Goal: Task Accomplishment & Management: Use online tool/utility

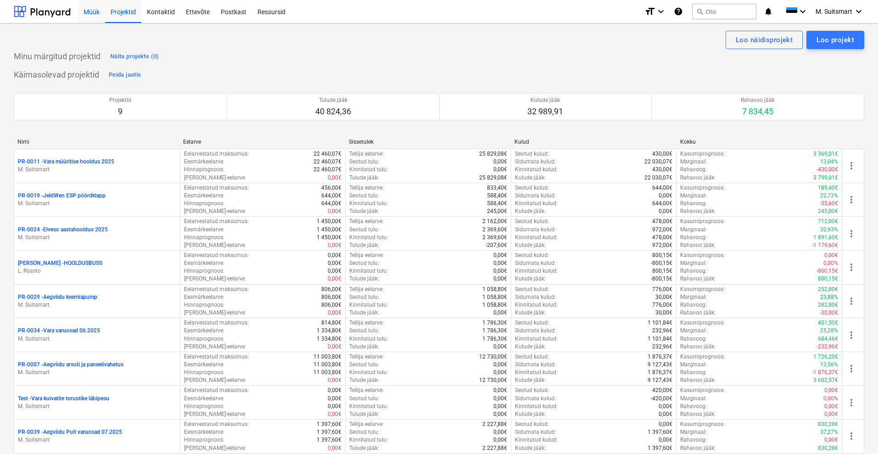
click at [87, 12] on div "Müük" at bounding box center [91, 11] width 27 height 23
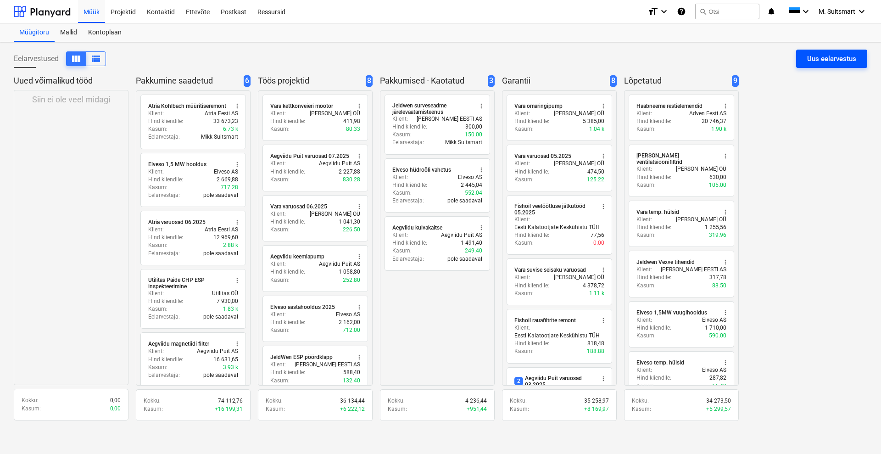
click at [841, 58] on div "Uus eelarvestus" at bounding box center [831, 59] width 49 height 12
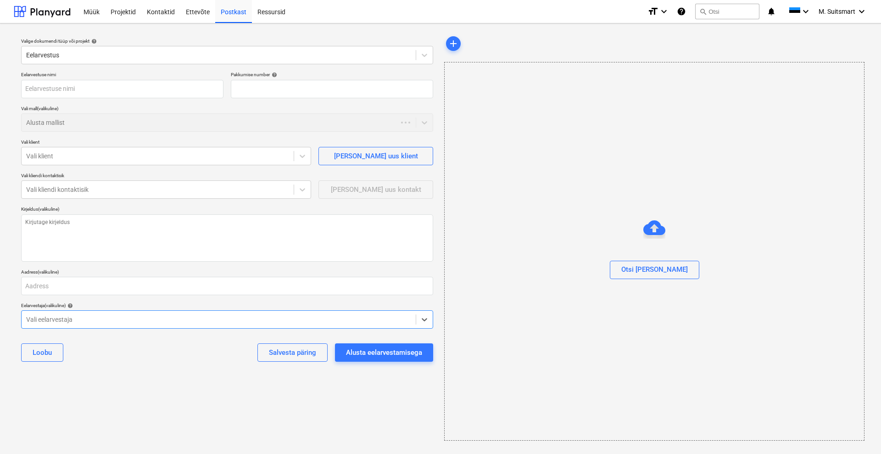
type textarea "x"
type input "QU-0044"
type textarea "x"
click at [76, 123] on div at bounding box center [218, 122] width 385 height 9
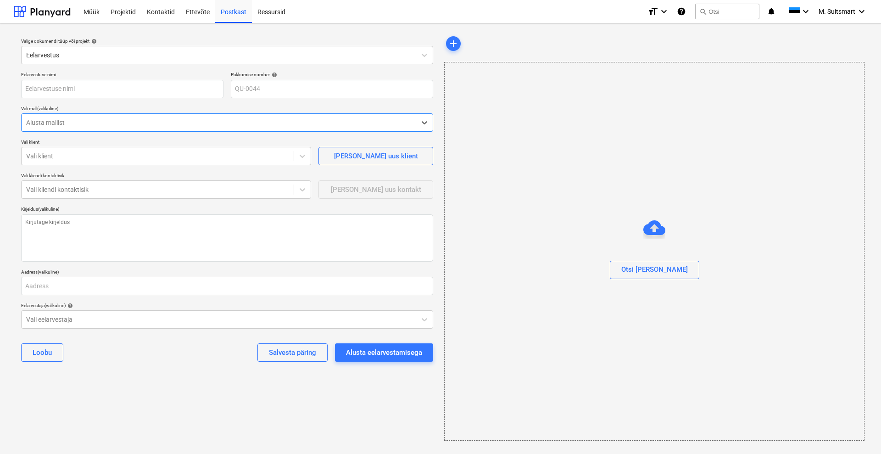
click at [72, 127] on div "Alusta mallist" at bounding box center [219, 122] width 394 height 13
click at [64, 150] on div "Vali klient" at bounding box center [158, 156] width 272 height 13
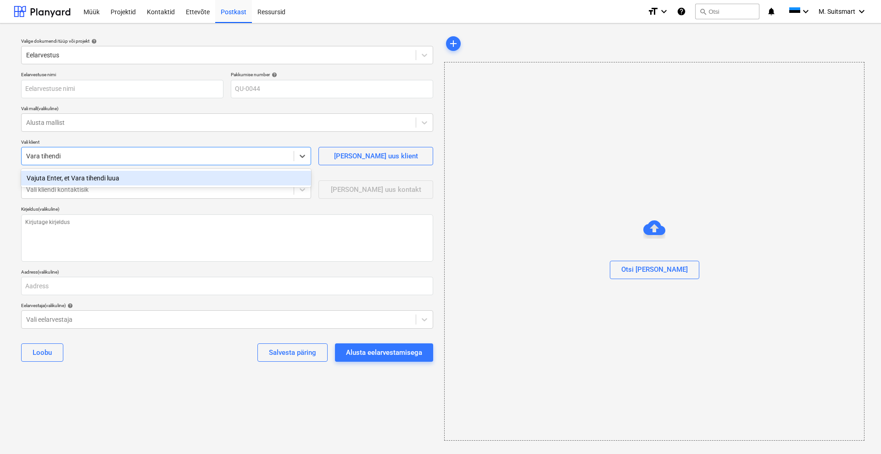
type input "Vara tihendid"
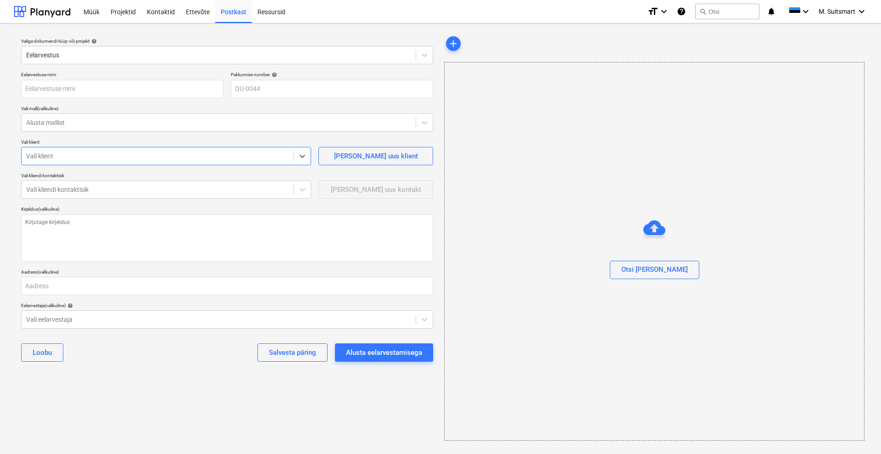
drag, startPoint x: 228, startPoint y: 159, endPoint x: 54, endPoint y: 164, distance: 173.5
click at [54, 164] on div "Vali klient" at bounding box center [166, 156] width 290 height 18
click at [50, 156] on div at bounding box center [157, 155] width 263 height 9
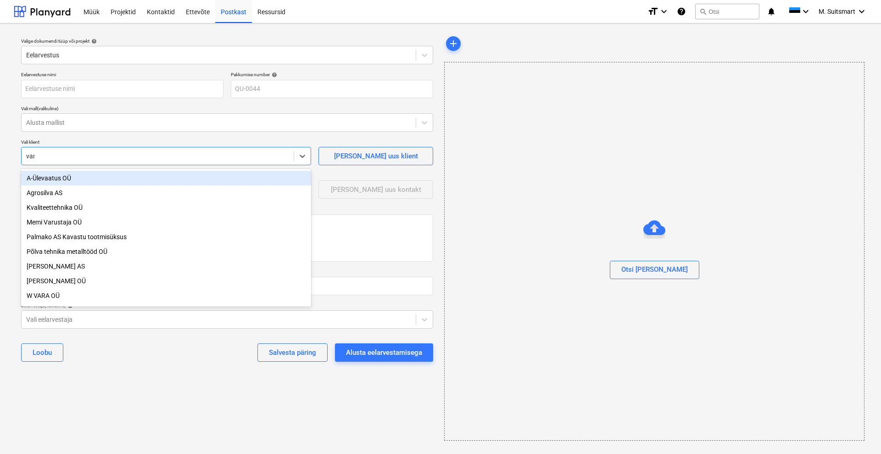
type input "vara"
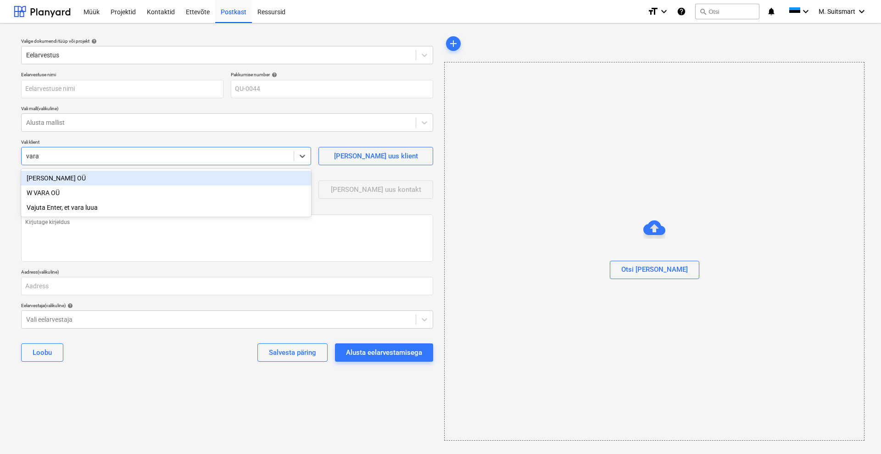
click at [56, 176] on div "[PERSON_NAME] OÜ" at bounding box center [166, 178] width 290 height 15
type textarea "x"
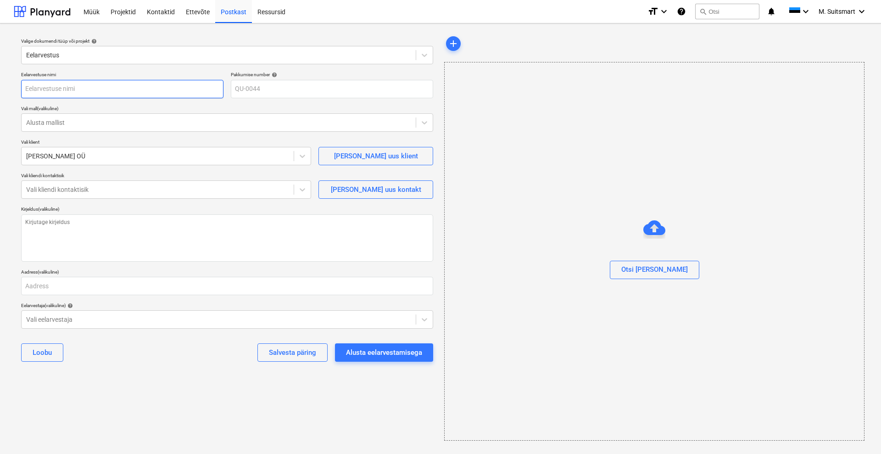
click at [67, 91] on input "text" at bounding box center [122, 89] width 202 height 18
type textarea "x"
type input "V"
type textarea "x"
type input "Va"
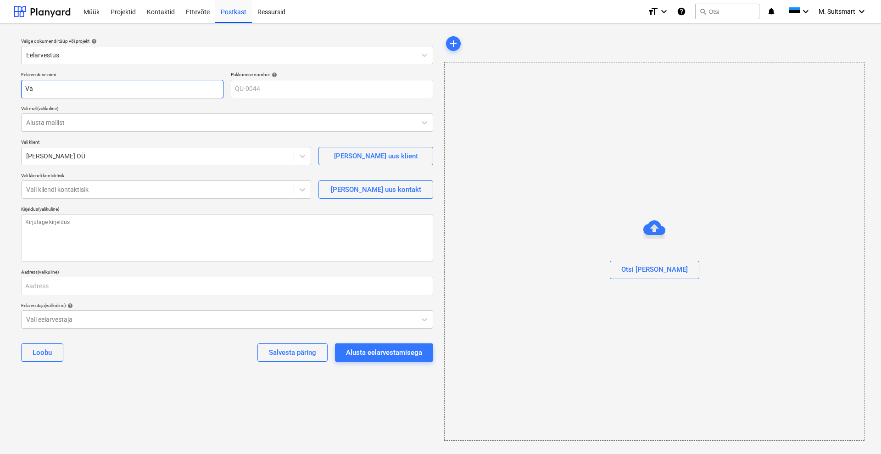
type textarea "x"
type input "Var"
type textarea "x"
type input "Vara"
type textarea "x"
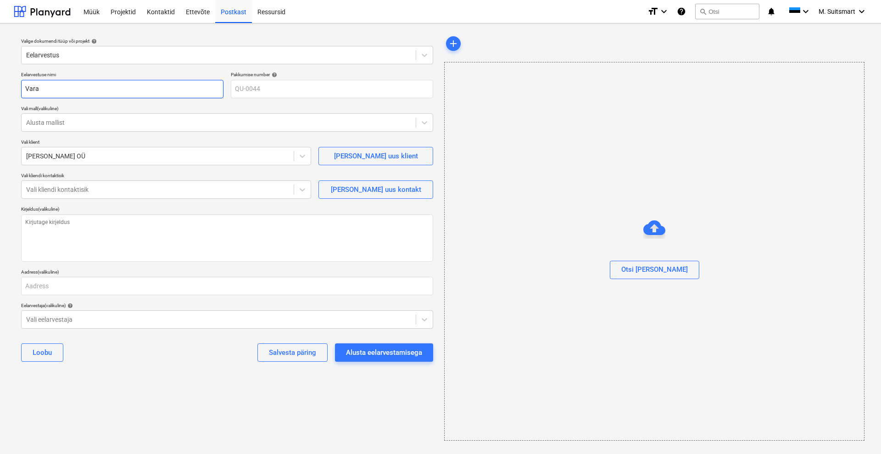
type input "Vara"
type textarea "x"
type input "Vara T"
type textarea "x"
type input "Vara"
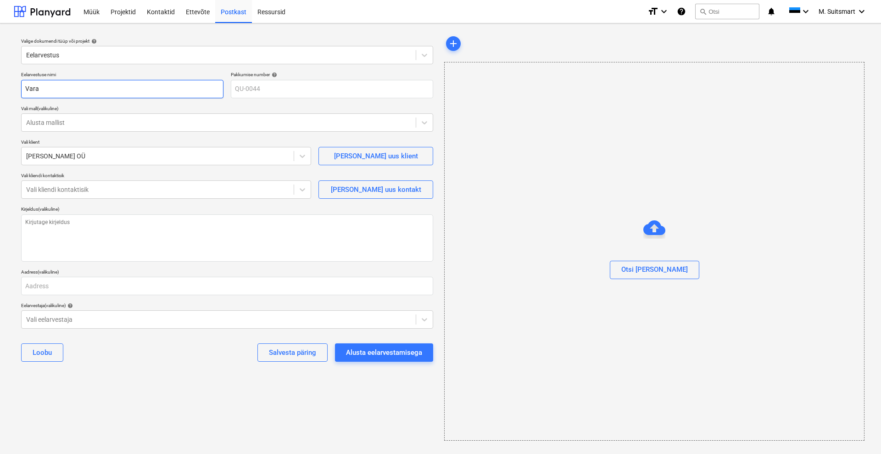
type textarea "x"
type input "Vara t"
type textarea "x"
type input "Vara ti"
type textarea "x"
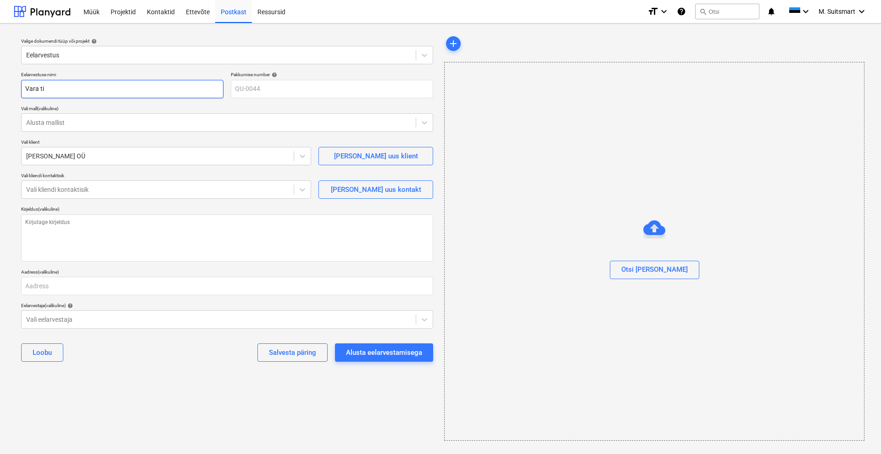
type input "Vara tih"
type textarea "x"
type input "Vara tihe"
type textarea "x"
type input "Vara tih"
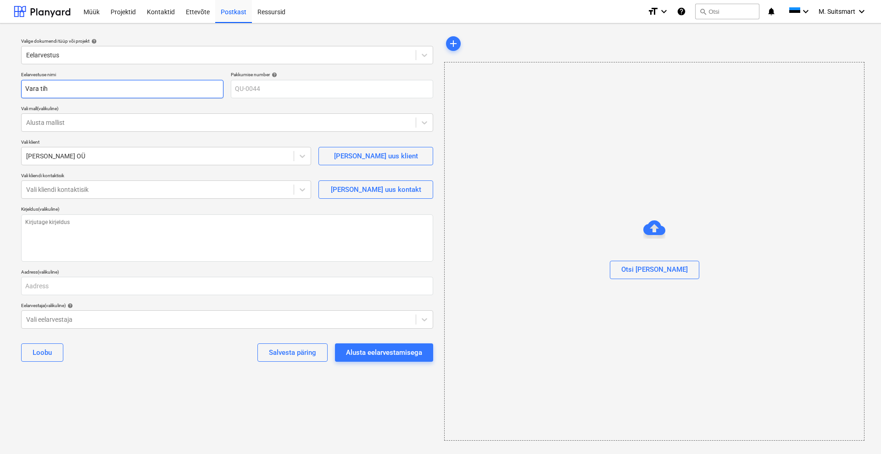
type textarea "x"
type input "Vara ti"
type textarea "x"
type input "Vara t"
type textarea "x"
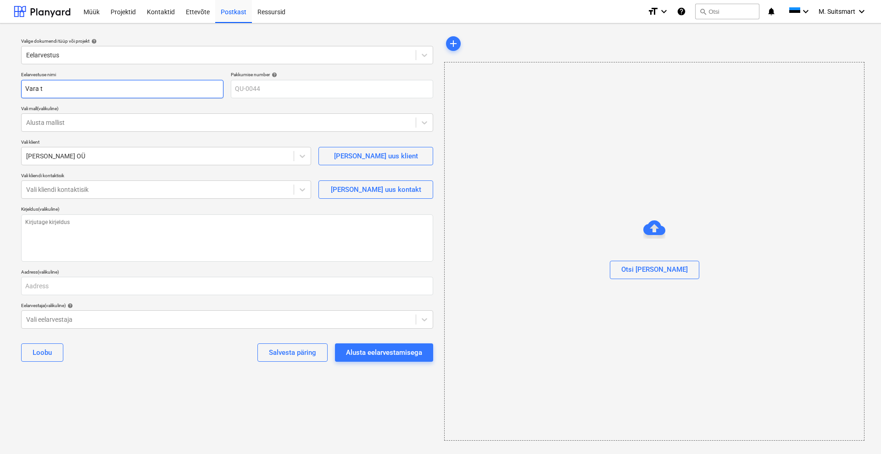
type input "Vara"
type textarea "x"
type input "Vara n"
type textarea "x"
type input "Vara nö"
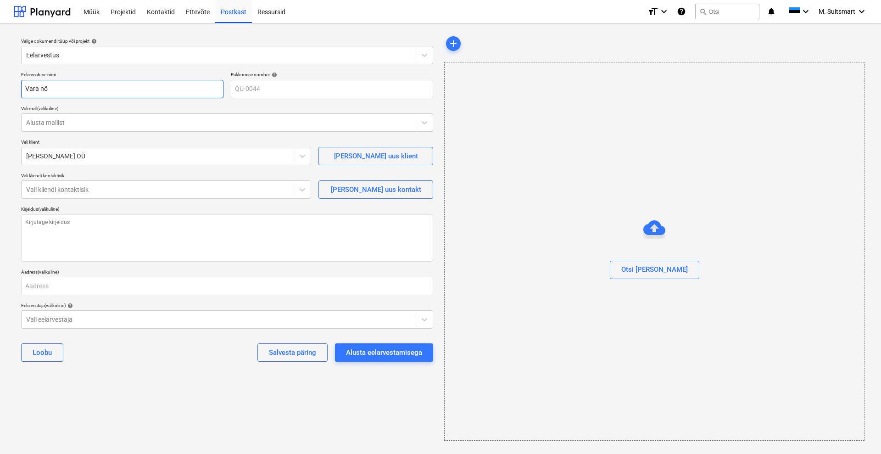
type textarea "x"
type input "Vara nöö"
type textarea "x"
type input "Vara nöör"
type textarea "x"
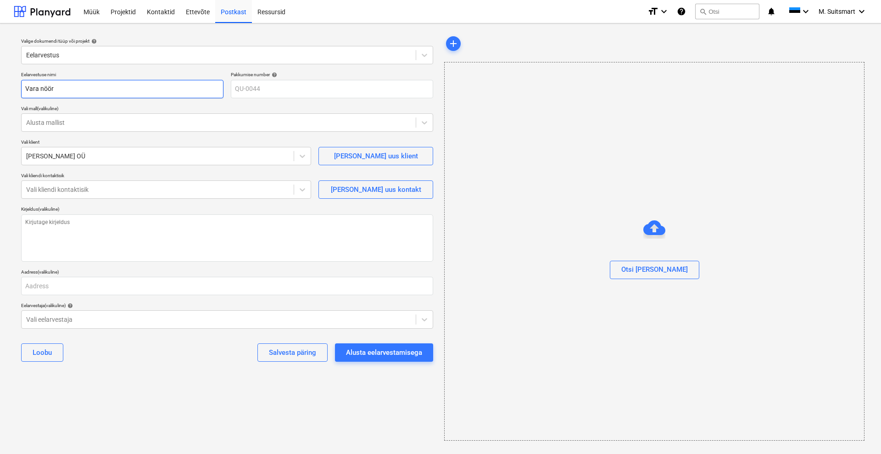
type input "Vara nöört"
type textarea "x"
type input "Vara nöörti"
type textarea "x"
type input "Vara nöörtih"
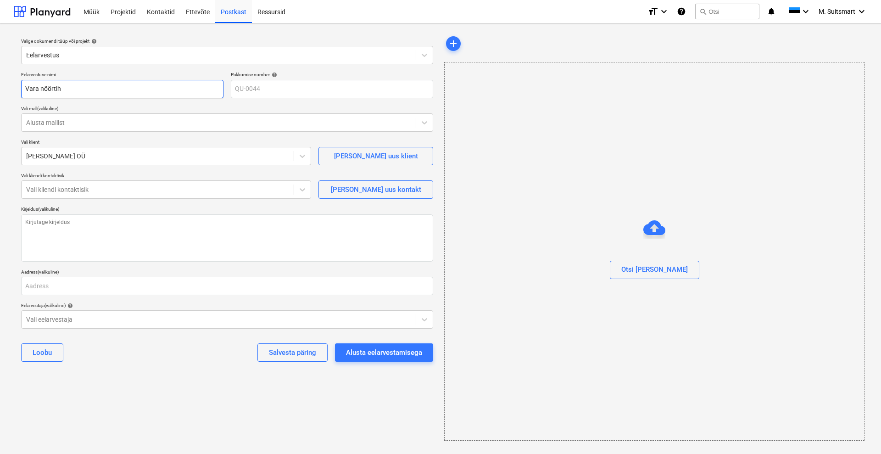
type textarea "x"
type input "Vara nöörtihe"
type textarea "x"
type input "Vara nöörtihen"
type textarea "x"
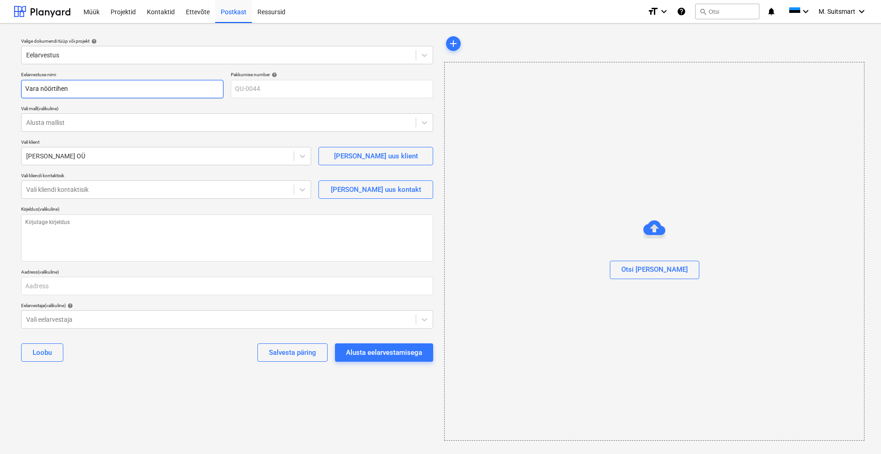
type input "Vara nöörtihend"
type textarea "x"
type input "Vara nöörtihendi"
type textarea "x"
type input "Vara nöörtihendid"
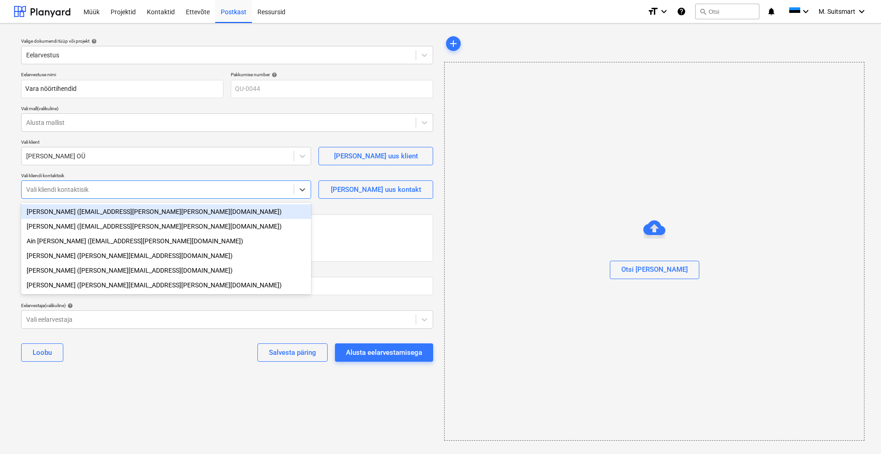
click at [41, 190] on div at bounding box center [157, 189] width 263 height 9
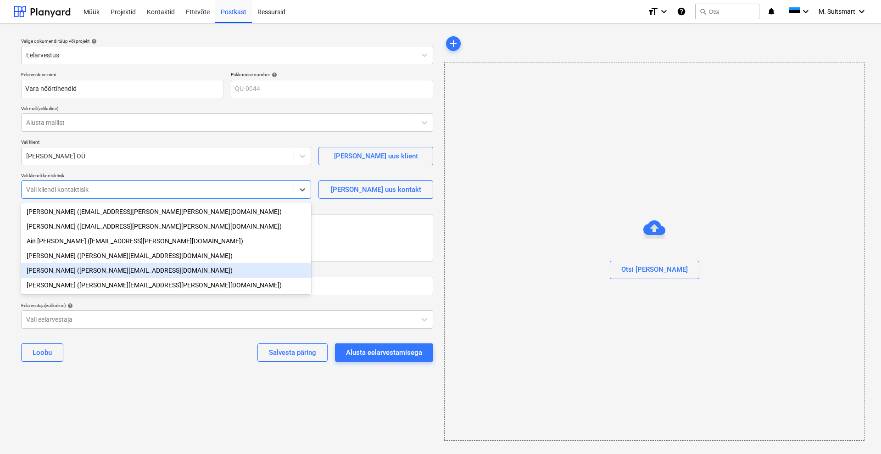
click at [61, 271] on div "[PERSON_NAME] ([PERSON_NAME][EMAIL_ADDRESS][DOMAIN_NAME])" at bounding box center [166, 270] width 290 height 15
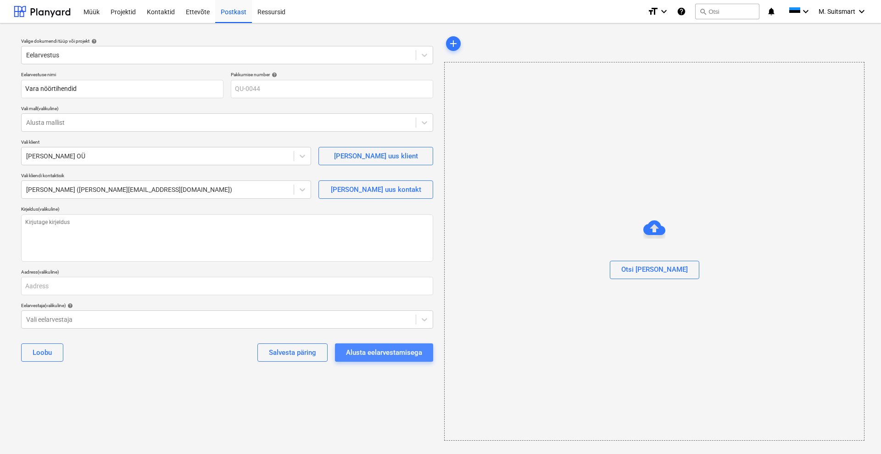
click at [353, 357] on div "Alusta eelarvestamisega" at bounding box center [384, 352] width 76 height 12
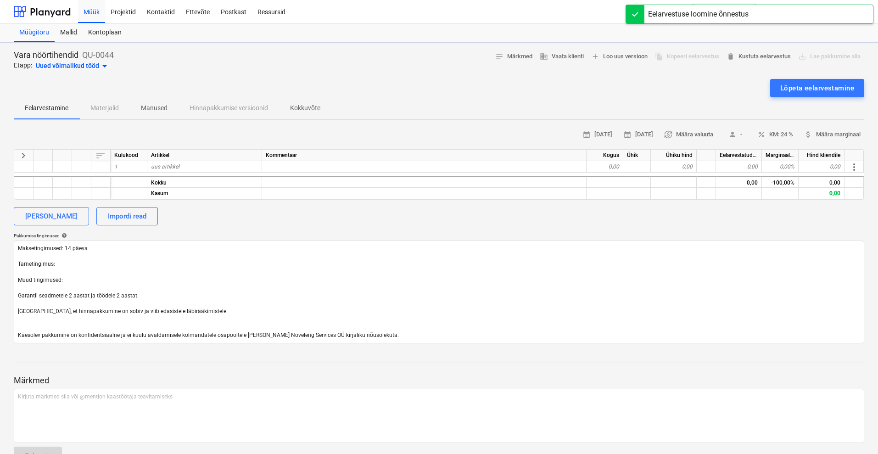
type textarea "x"
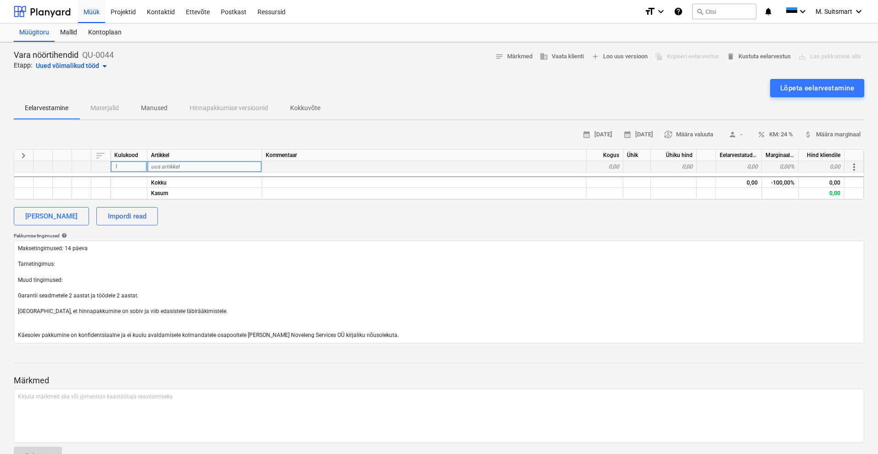
click at [191, 165] on div "uus artikkel" at bounding box center [204, 166] width 115 height 11
type input "[PERSON_NAME]"
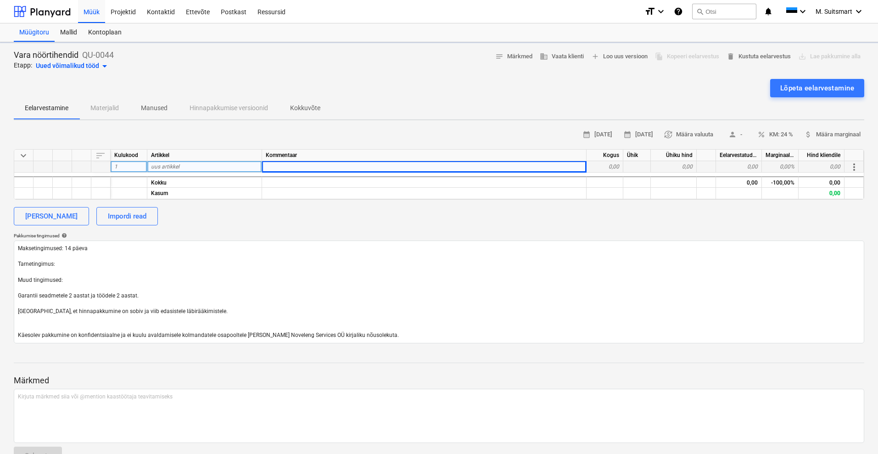
type textarea "x"
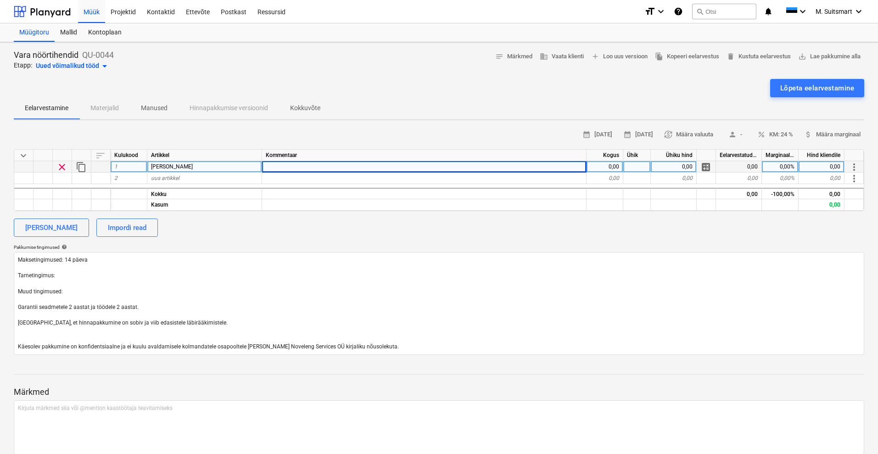
click at [300, 170] on div at bounding box center [424, 166] width 324 height 11
click at [225, 168] on div "[PERSON_NAME]" at bounding box center [204, 166] width 115 height 11
click at [225, 168] on input "[PERSON_NAME]" at bounding box center [204, 166] width 114 height 11
type input "Klaaskiudlint liimiga 3x30mm"
type textarea "x"
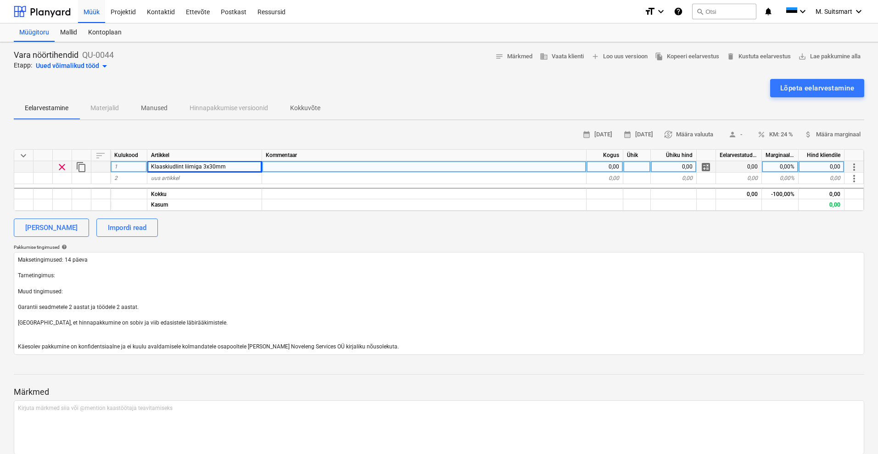
click at [605, 164] on div "0,00" at bounding box center [604, 166] width 37 height 11
click at [406, 164] on div at bounding box center [424, 166] width 324 height 11
type input "100m rull"
type textarea "x"
click at [349, 225] on div "[PERSON_NAME] Impordi read" at bounding box center [439, 227] width 850 height 18
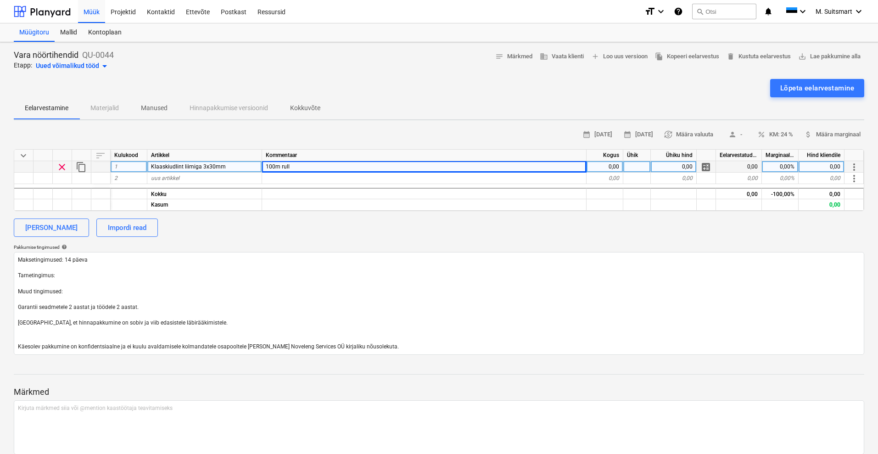
click at [203, 171] on div "Klaaskiudlint liimiga 3x30mm" at bounding box center [204, 166] width 115 height 11
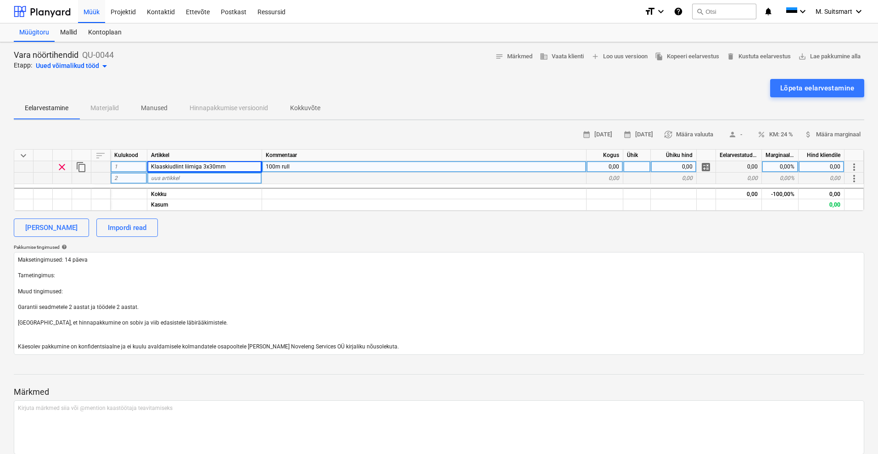
click at [192, 177] on div "uus artikkel" at bounding box center [204, 178] width 115 height 11
type input "Keraamiline lint TCZ/P 3x10mm liimiga"
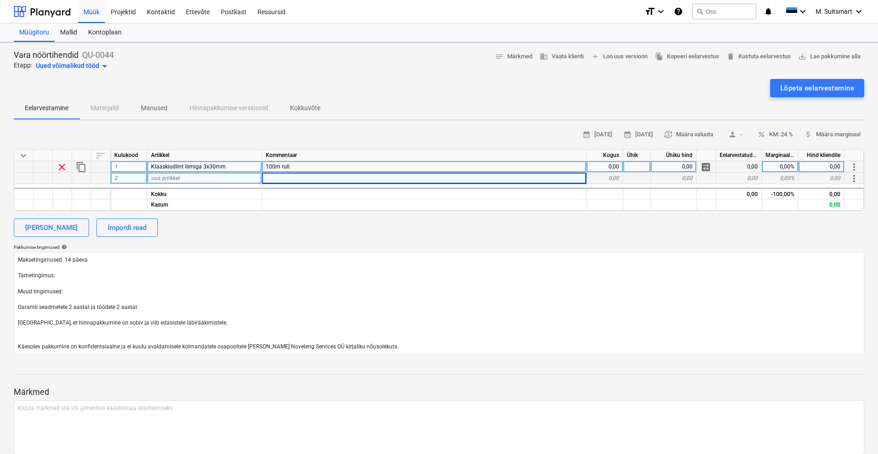
type textarea "x"
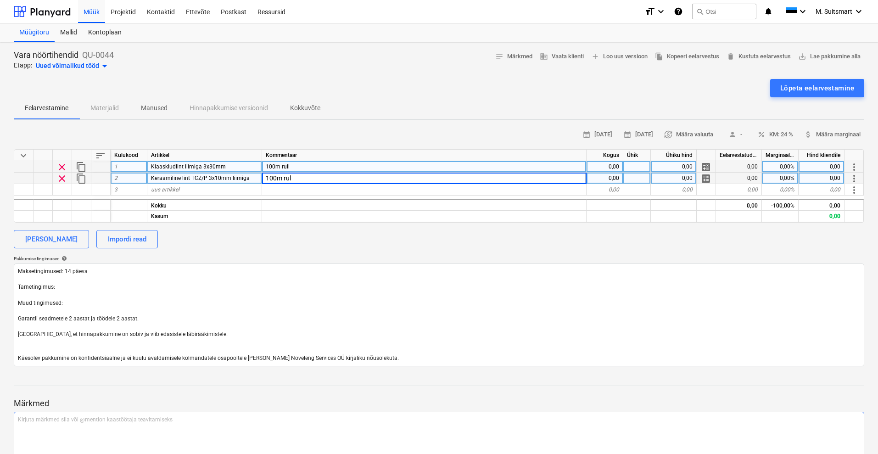
type input "100m rull"
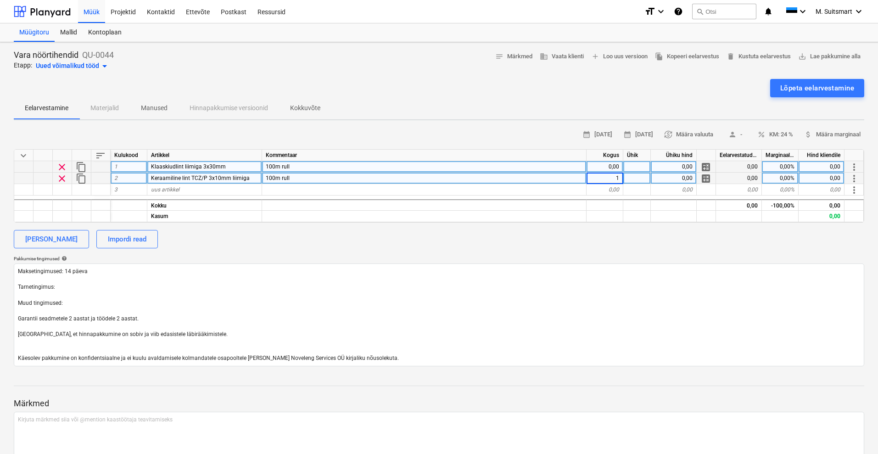
type textarea "x"
click at [609, 168] on div "0,00" at bounding box center [604, 166] width 37 height 11
type input "1"
type textarea "x"
click at [681, 162] on div "0,00" at bounding box center [674, 166] width 46 height 11
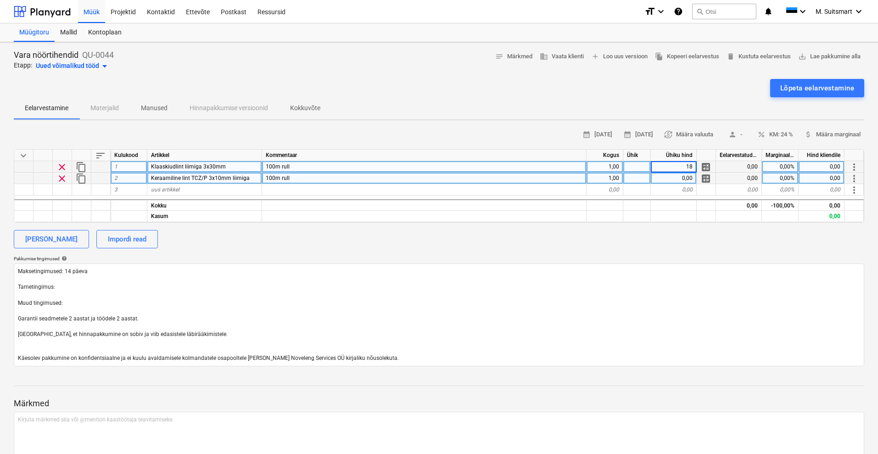
type input "188"
type textarea "x"
click at [668, 174] on div "0,00" at bounding box center [674, 178] width 46 height 11
type input "160"
type textarea "x"
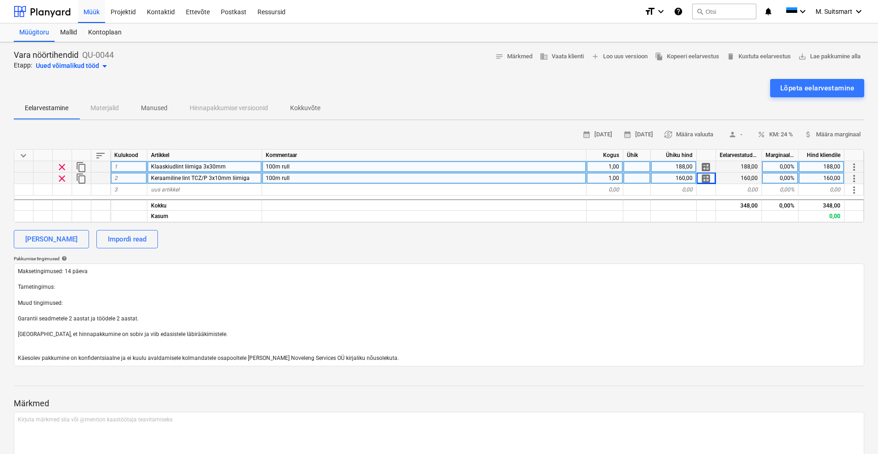
click at [788, 163] on div "0,00%" at bounding box center [780, 166] width 37 height 11
click at [819, 128] on button "attach_money Määra marginaal" at bounding box center [832, 135] width 64 height 14
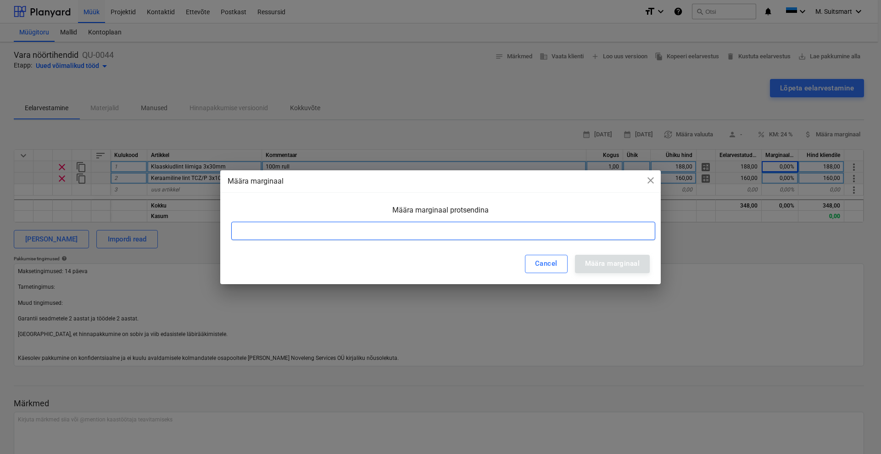
click at [562, 226] on input at bounding box center [443, 231] width 424 height 18
type input "30"
click at [596, 264] on div "Määra marginaal" at bounding box center [612, 263] width 55 height 12
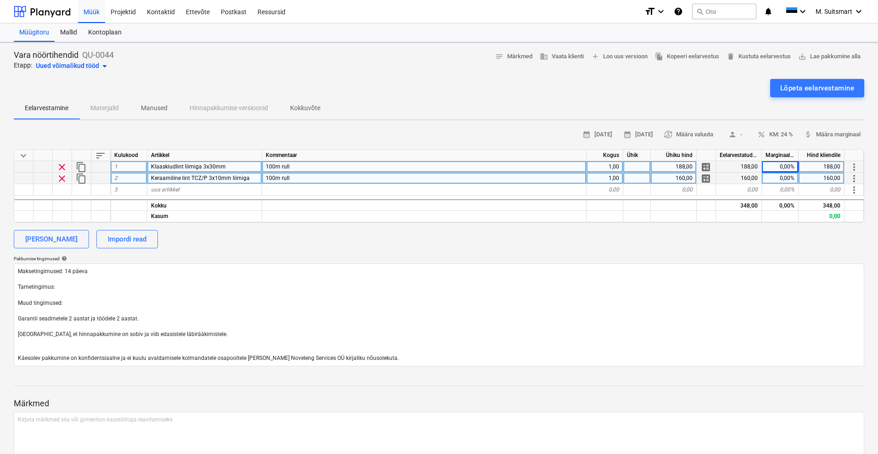
type textarea "x"
click at [185, 187] on div "uus artikkel" at bounding box center [204, 189] width 115 height 11
type input "Transport"
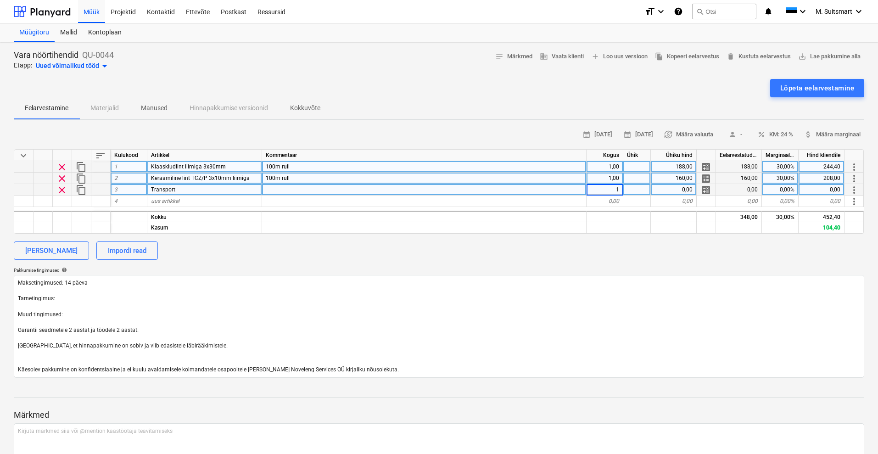
type textarea "x"
type input "20"
click at [240, 253] on div "[PERSON_NAME] Impordi read" at bounding box center [439, 250] width 850 height 18
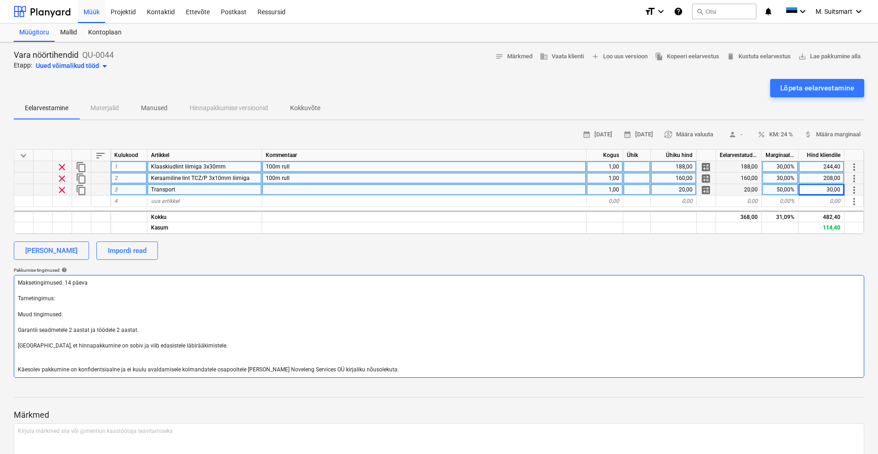
click at [74, 295] on textarea "Maksetingimused: 14 päeva Tarnetingimus: Muud tingimused: Garantii seadmetele 2…" at bounding box center [439, 326] width 850 height 103
drag, startPoint x: 146, startPoint y: 333, endPoint x: 1, endPoint y: 316, distance: 145.5
click at [1, 316] on div "Vara nöörtihendid QU-0044 Etapp: Uued võimalikud tööd arrow_drop_down notes Mär…" at bounding box center [439, 278] width 878 height 472
type textarea "x"
type textarea "Maksetingimused: 14 päeva Tarnetingimus: [GEOGRAPHIC_DATA], et hinnapakkumine o…"
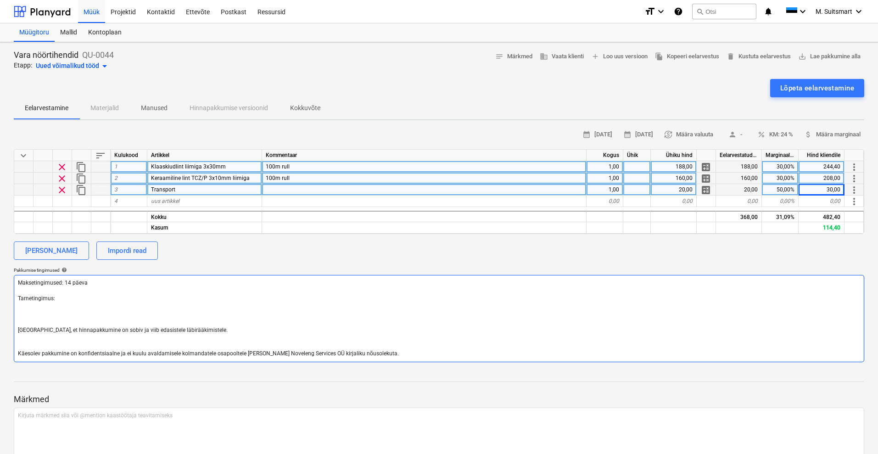
type textarea "x"
type textarea "Maksetingimused: 14 päeva Tarnetingimus: [GEOGRAPHIC_DATA], et hinnapakkumine o…"
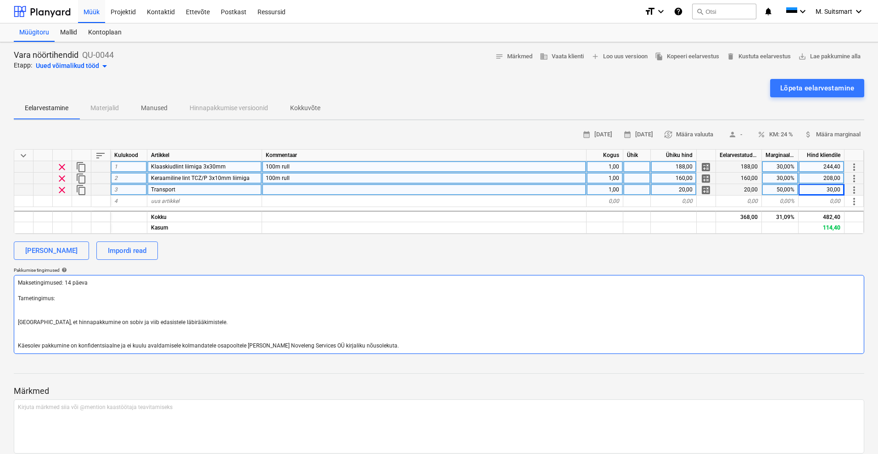
click at [67, 297] on textarea "Maksetingimused: 14 päeva Tarnetingimus: [GEOGRAPHIC_DATA], et hinnapakkumine o…" at bounding box center [439, 314] width 850 height 79
type textarea "x"
type textarea "Maksetingimused: 14 päeva Tarnetingimus: [GEOGRAPHIC_DATA], et hinnapakkumine o…"
type textarea "x"
type textarea "Maksetingimused: 14 päeva Tarnetingimus: D [GEOGRAPHIC_DATA], et hinnapakkumine…"
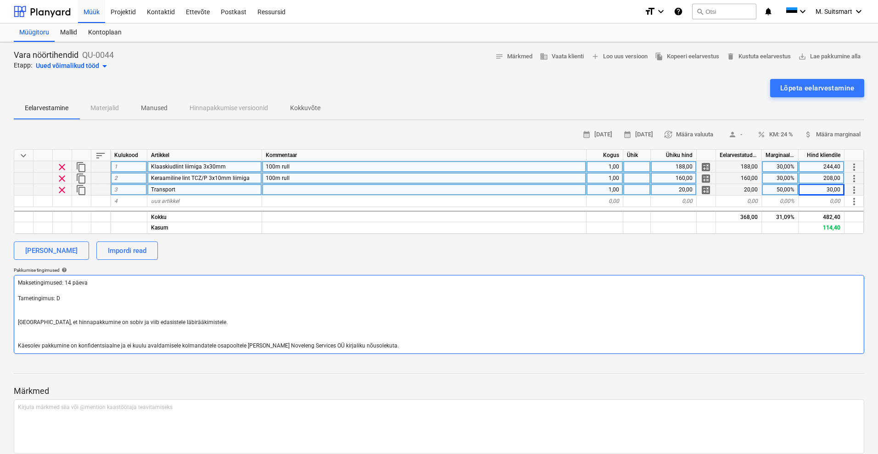
type textarea "x"
type textarea "Maksetingimused: 14 päeva Tarnetingimus: DAP [GEOGRAPHIC_DATA], et hinnapakkumi…"
type textarea "x"
type textarea "Maksetingimused: 14 päeva Tarnetingimus: DAP, [GEOGRAPHIC_DATA], et hinnapakkum…"
type textarea "x"
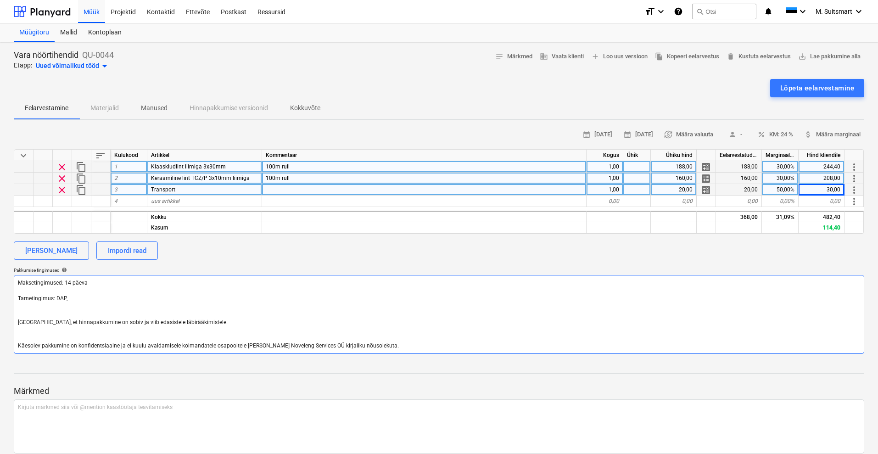
type textarea "Maksetingimused: 14 päeva Tarnetingimus: DAP, [GEOGRAPHIC_DATA], et hinnapakkum…"
type textarea "x"
type textarea "Maksetingimused: 14 päeva Tarnetingimus: DAP, V [GEOGRAPHIC_DATA], et hinnapakk…"
type textarea "x"
type textarea "Maksetingimused: 14 päeva Tarnetingimus: DAP, [GEOGRAPHIC_DATA] [GEOGRAPHIC_DAT…"
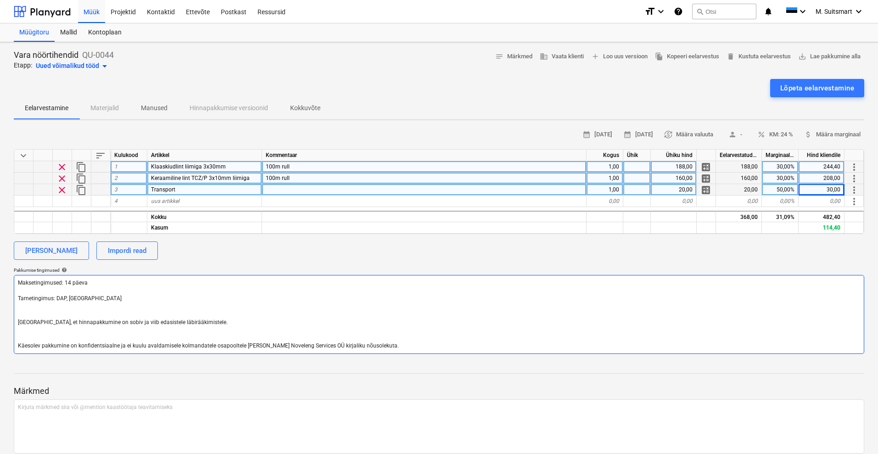
type textarea "x"
type textarea "Maksetingimused: 14 päeva Tarnetingimus: DAP, [GEOGRAPHIC_DATA] [GEOGRAPHIC_DAT…"
type textarea "x"
type textarea "Maksetingimused: 14 päeva Tarnetingimus: DAP, [GEOGRAPHIC_DATA] [GEOGRAPHIC_DAT…"
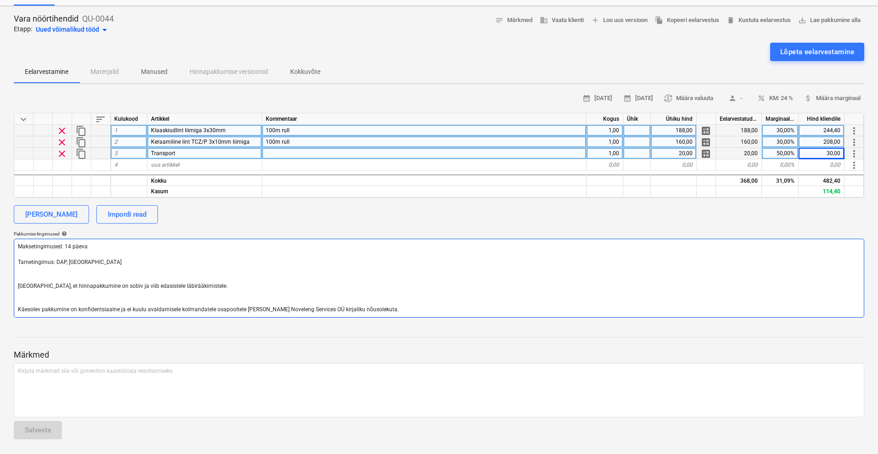
scroll to position [0, 0]
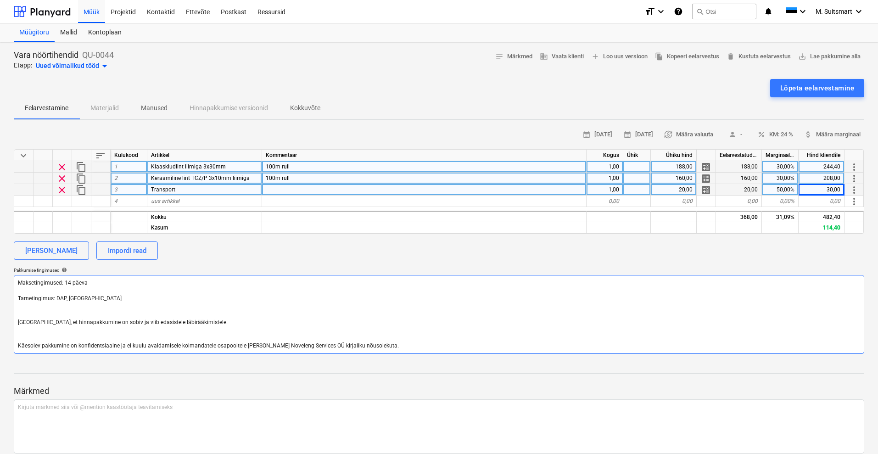
click at [70, 281] on textarea "Maksetingimused: 14 päeva Tarnetingimus: DAP, [GEOGRAPHIC_DATA] [GEOGRAPHIC_DAT…" at bounding box center [439, 314] width 850 height 79
type textarea "x"
type textarea "Maksetingimused: 1 päeva Tarnetingimus: DAP, [GEOGRAPHIC_DATA] [GEOGRAPHIC_DATA…"
type textarea "x"
type textarea "Maksetingimused: päeva Tarnetingimus: DAP, [GEOGRAPHIC_DATA] [GEOGRAPHIC_DATA],…"
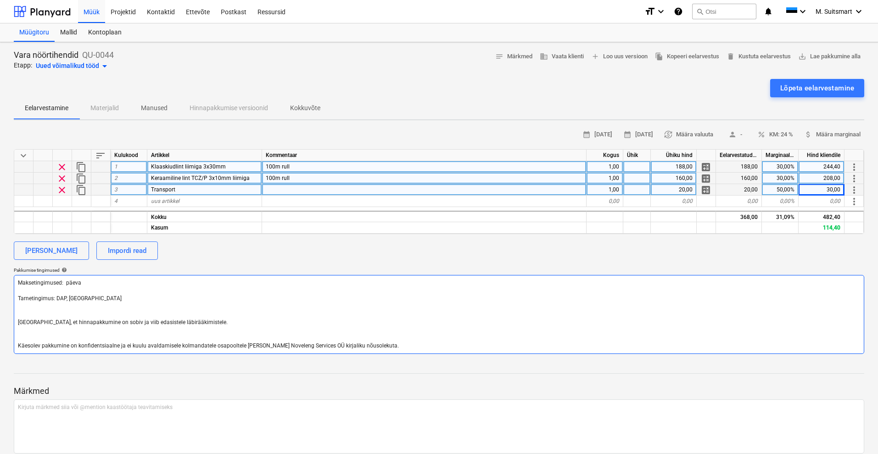
type textarea "x"
type textarea "Maksetingimused: 2 päeva Tarnetingimus: DAP, [GEOGRAPHIC_DATA] [GEOGRAPHIC_DATA…"
type textarea "x"
type textarea "Maksetingimused: 21 päeva Tarnetingimus: DAP, [GEOGRAPHIC_DATA] [GEOGRAPHIC_DAT…"
click at [286, 250] on div "[PERSON_NAME] Impordi read" at bounding box center [439, 250] width 850 height 18
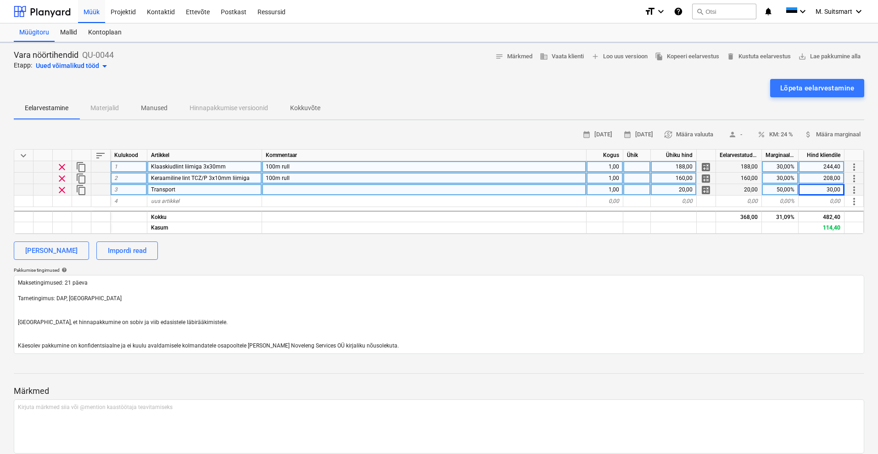
type textarea "x"
click at [730, 245] on div "[PERSON_NAME] Impordi read" at bounding box center [439, 250] width 850 height 18
click at [824, 56] on span "save_alt Lae pakkumine alla" at bounding box center [829, 56] width 62 height 11
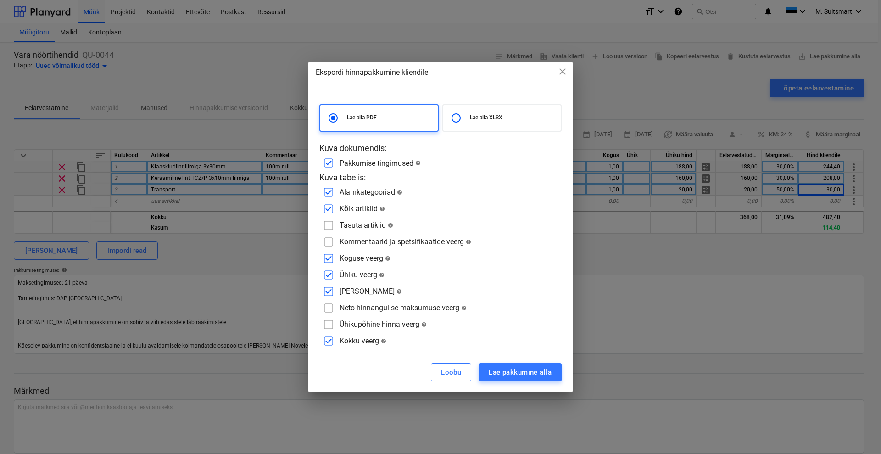
click at [329, 242] on input "checkbox" at bounding box center [328, 241] width 15 height 15
checkbox input "true"
click at [500, 374] on div "Lae pakkumine alla" at bounding box center [520, 372] width 63 height 12
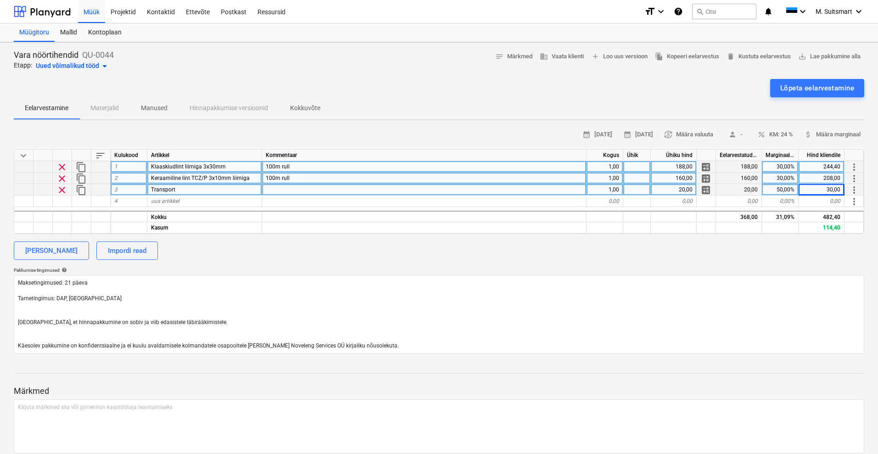
click at [476, 79] on div "Lõpeta eelarvestamine" at bounding box center [439, 88] width 850 height 18
click at [97, 12] on div "Müük" at bounding box center [91, 11] width 27 height 23
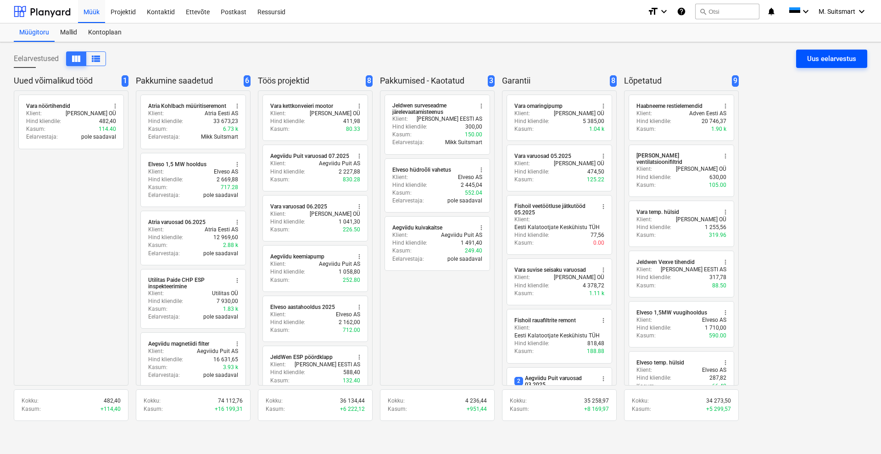
click at [808, 53] on div "Uus eelarvestus" at bounding box center [831, 59] width 49 height 12
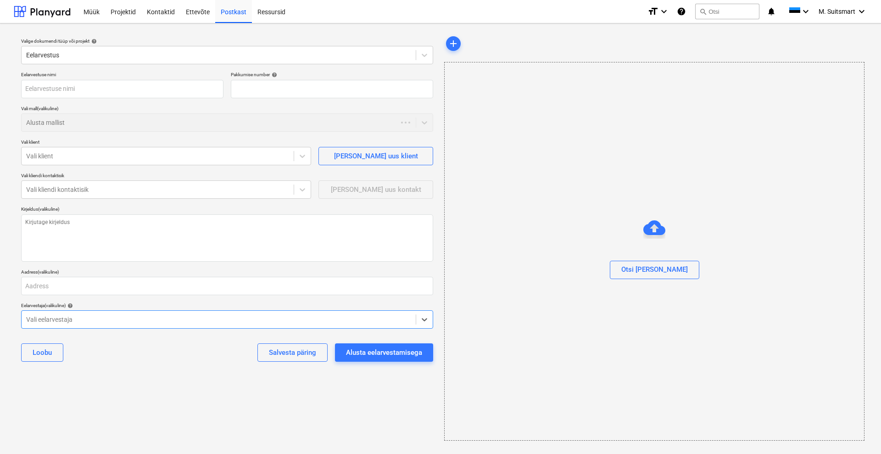
type textarea "x"
type input "QU-0045"
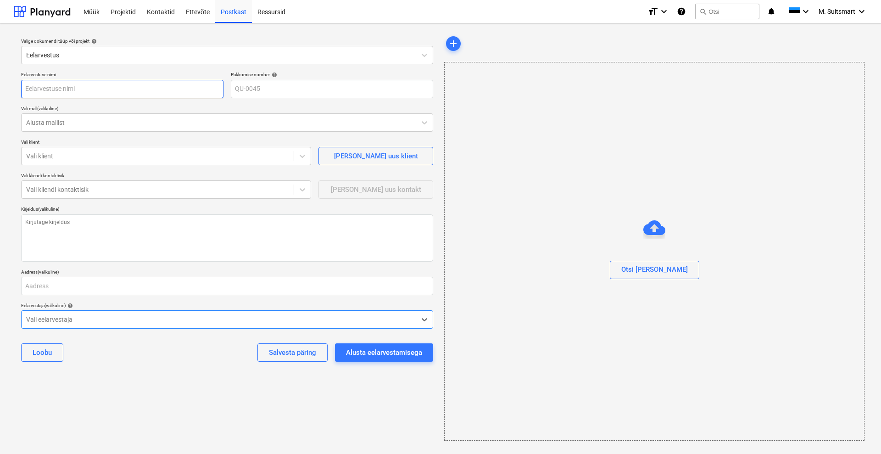
click at [35, 88] on input "text" at bounding box center [122, 89] width 202 height 18
type textarea "x"
type input "V"
type textarea "x"
type input "Va"
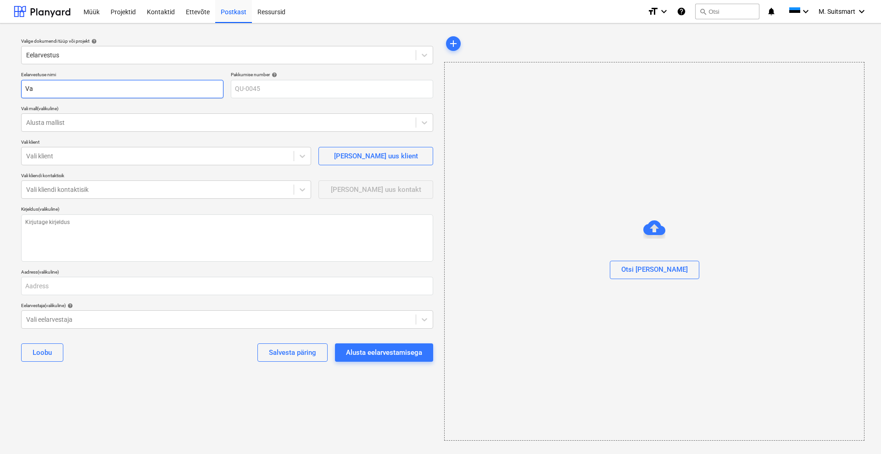
type textarea "x"
type input "Var"
type textarea "x"
type input "Vara"
type textarea "x"
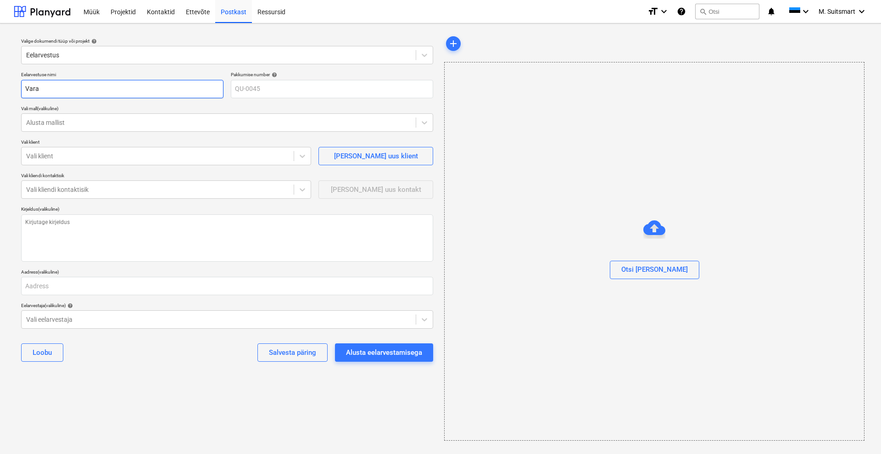
type input "Vara"
type textarea "x"
type input "Vara k"
type textarea "x"
type input "[PERSON_NAME]"
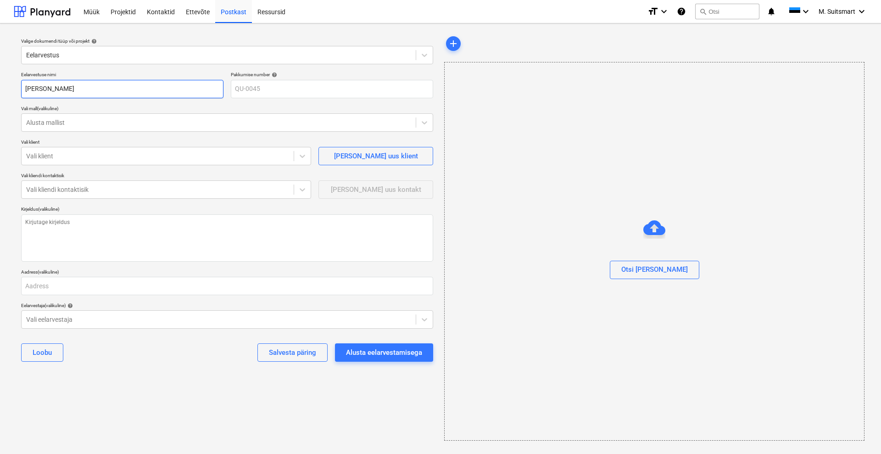
type textarea "x"
type input "Vara kat"
type textarea "x"
type input "Vara katl"
type textarea "x"
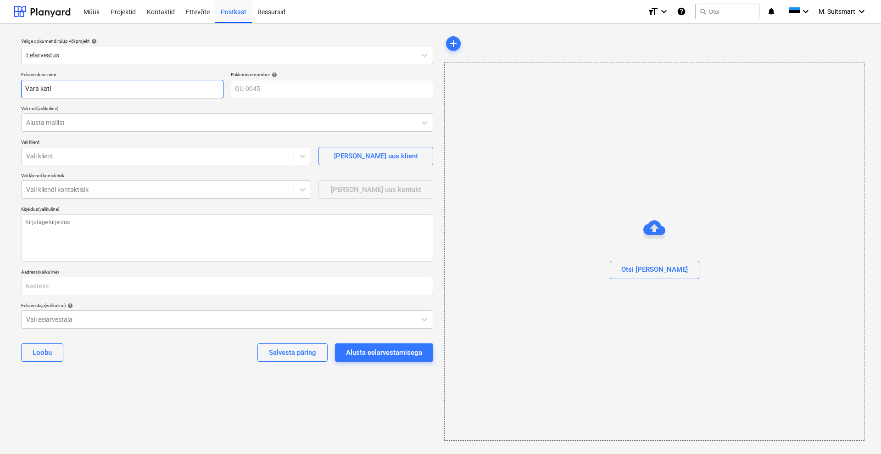
type input "Vara katla"
type textarea "x"
type input "[PERSON_NAME]"
type textarea "x"
type input "Vara katlake"
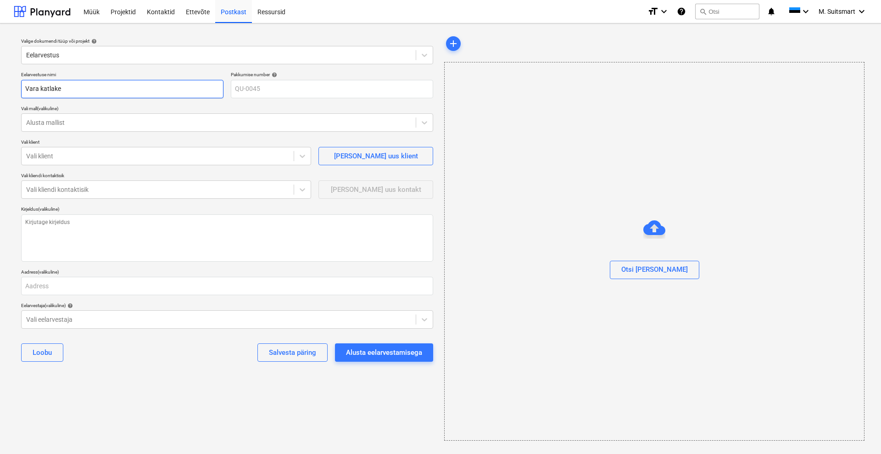
type textarea "x"
type input "[PERSON_NAME]"
type textarea "x"
type input "[PERSON_NAME]"
type textarea "x"
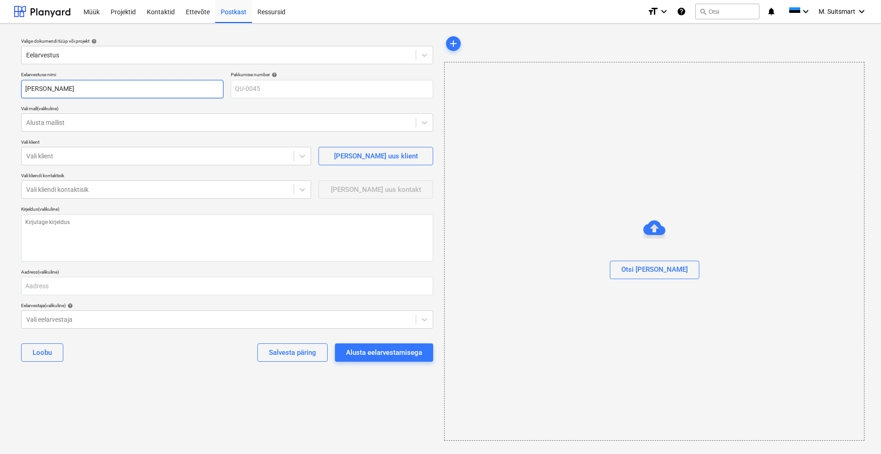
type input "Vara katlakemik"
type textarea "x"
type input "[PERSON_NAME]"
type textarea "x"
type input "[PERSON_NAME]"
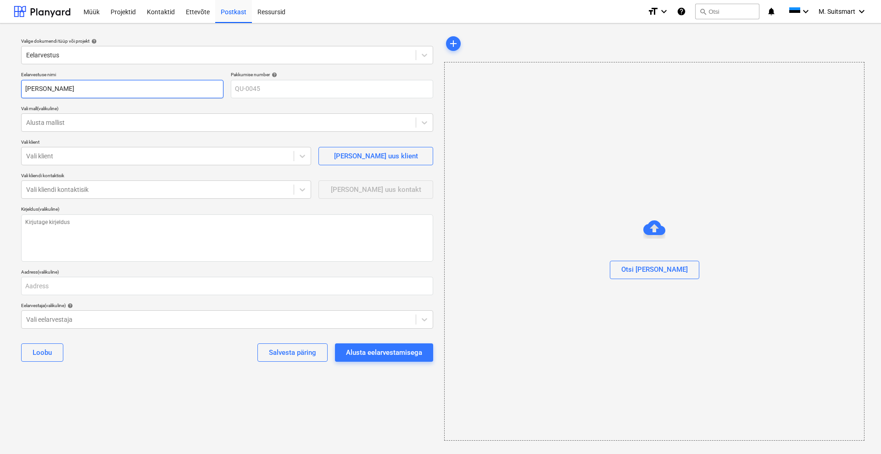
type textarea "x"
type input "[PERSON_NAME]"
type textarea "x"
click at [53, 156] on div at bounding box center [157, 155] width 263 height 9
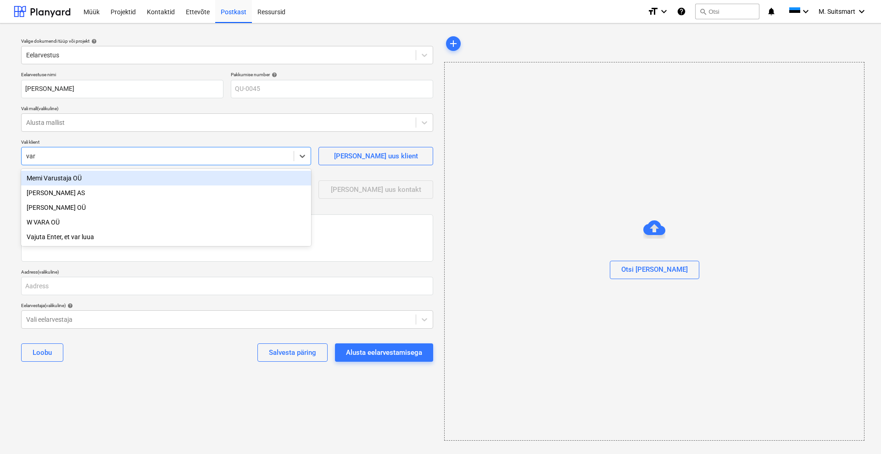
type input "vara"
click at [57, 175] on div "[PERSON_NAME] OÜ" at bounding box center [166, 178] width 290 height 15
type textarea "x"
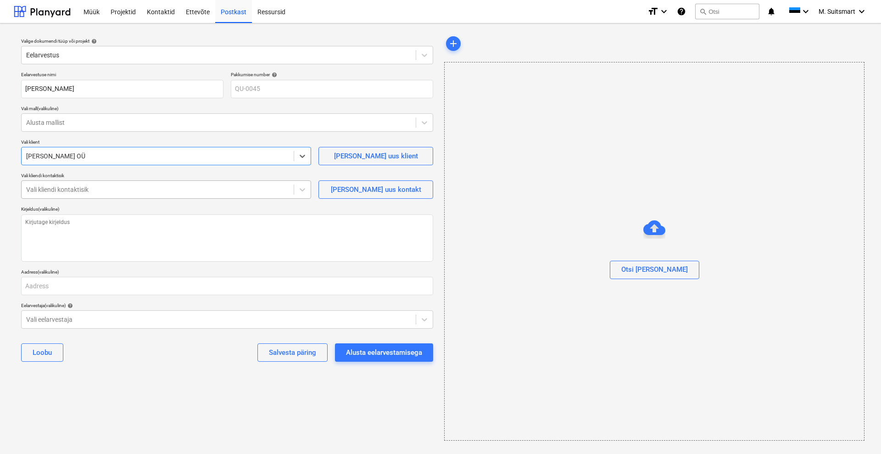
click at [50, 187] on div at bounding box center [157, 189] width 263 height 9
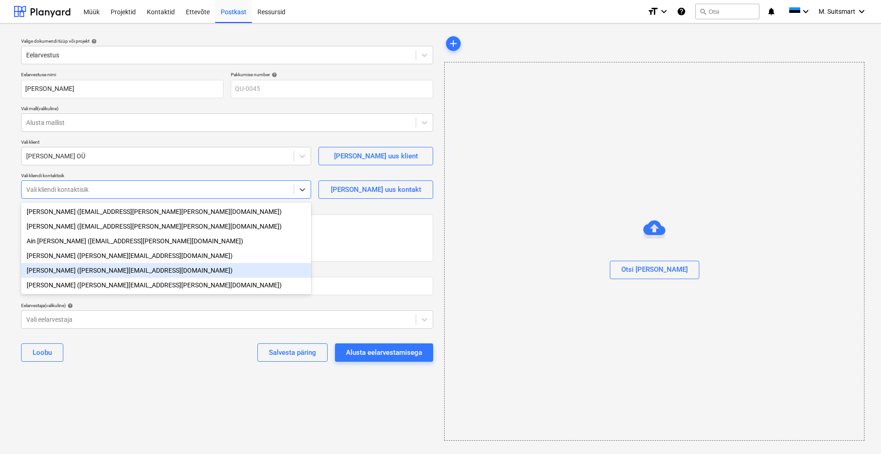
click at [63, 268] on div "[PERSON_NAME] ([PERSON_NAME][EMAIL_ADDRESS][DOMAIN_NAME])" at bounding box center [166, 270] width 290 height 15
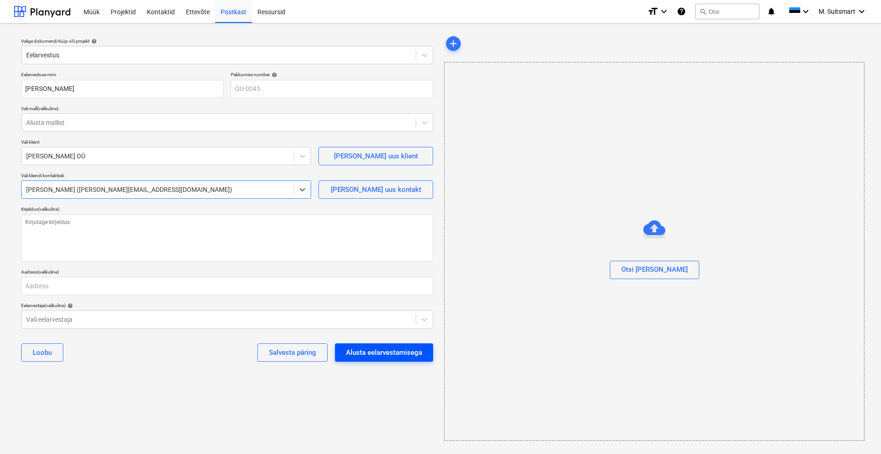
click at [360, 351] on div "Alusta eelarvestamisega" at bounding box center [384, 352] width 76 height 12
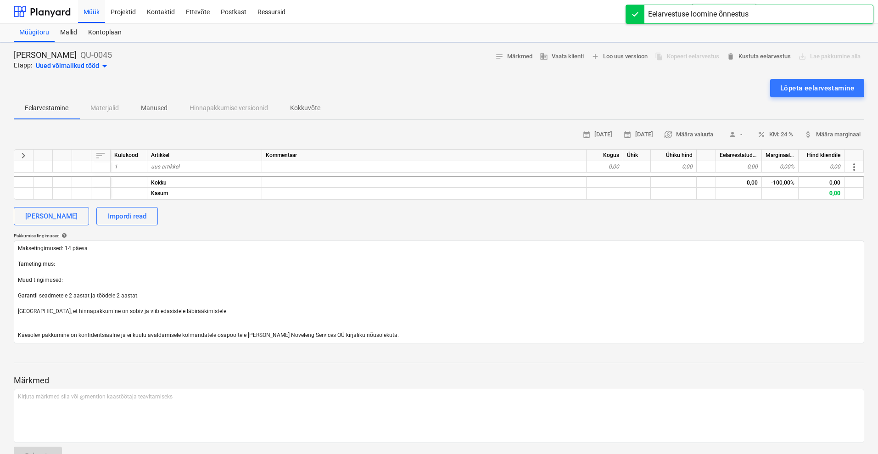
type textarea "x"
click at [279, 216] on div "[PERSON_NAME] Impordi read" at bounding box center [439, 216] width 850 height 18
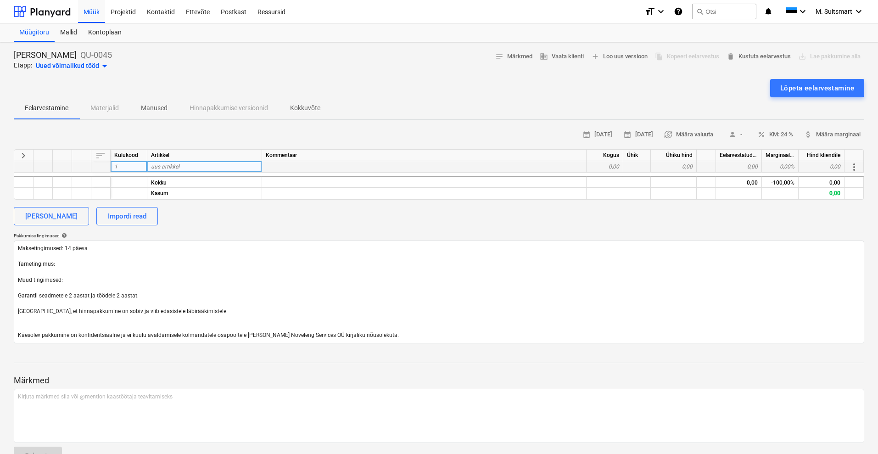
click at [201, 164] on div "uus artikkel" at bounding box center [204, 166] width 115 height 11
type input "Katlavee kemikaal Oxy-X"
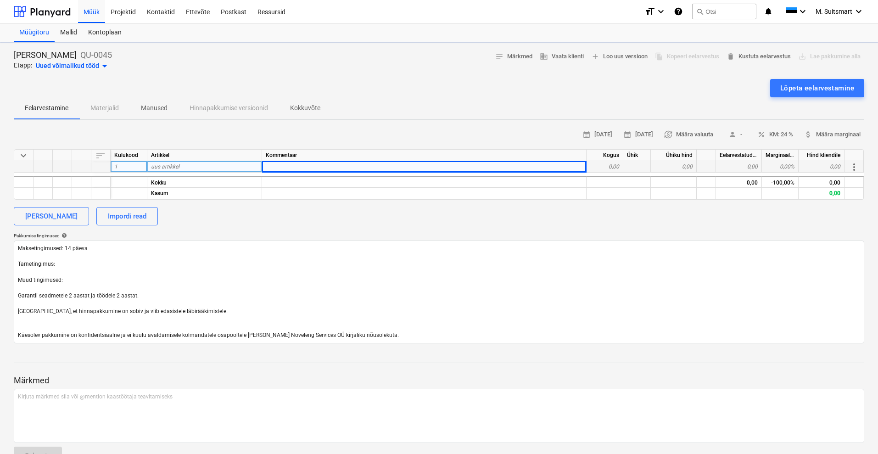
type textarea "x"
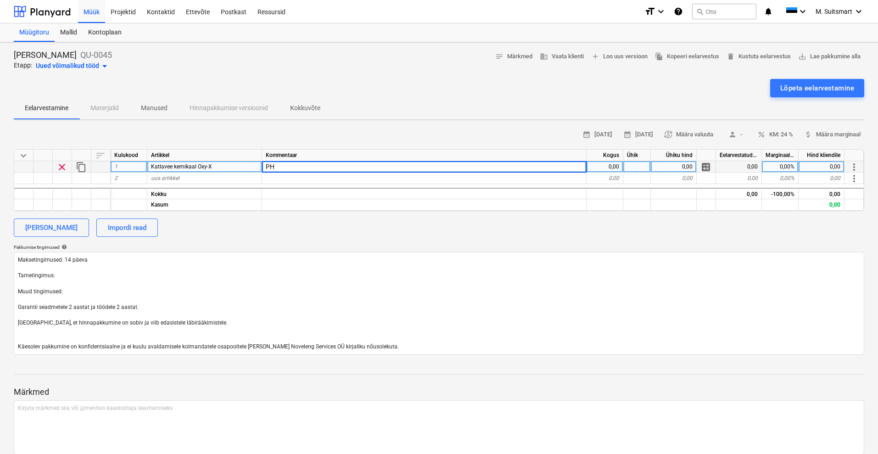
type input "P"
type input "pH tõstev ja O2 siduv"
type textarea "x"
click at [597, 166] on div "0,00" at bounding box center [604, 166] width 37 height 11
type input "40ˇˇ"
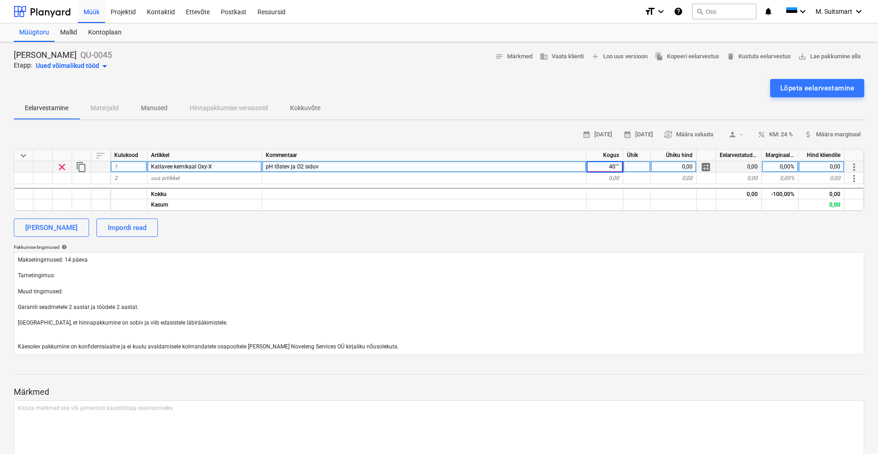
type textarea "x"
type input "40"
type textarea "x"
type input "4,44"
type textarea "x"
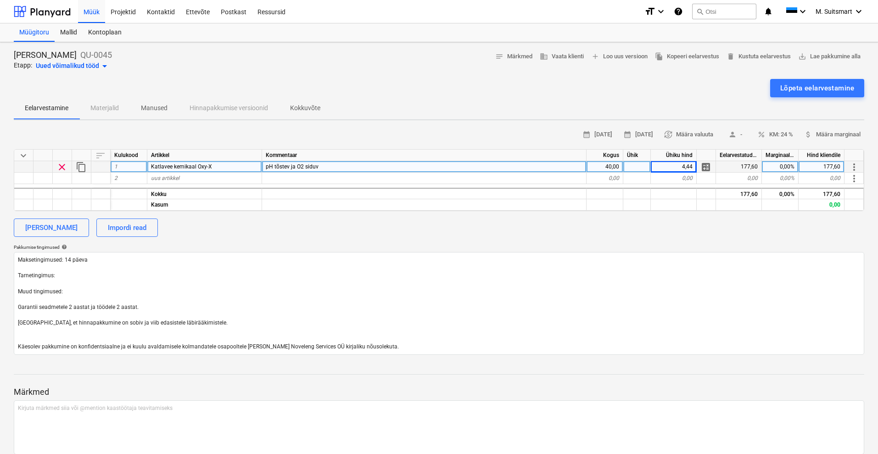
click at [691, 168] on div "4,44" at bounding box center [674, 166] width 46 height 11
click at [691, 167] on input "4,44" at bounding box center [673, 166] width 45 height 11
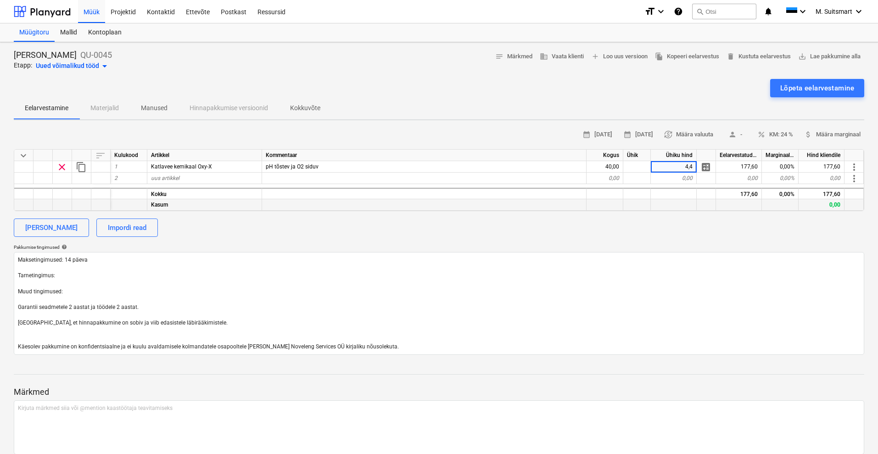
type input "4,46"
type textarea "x"
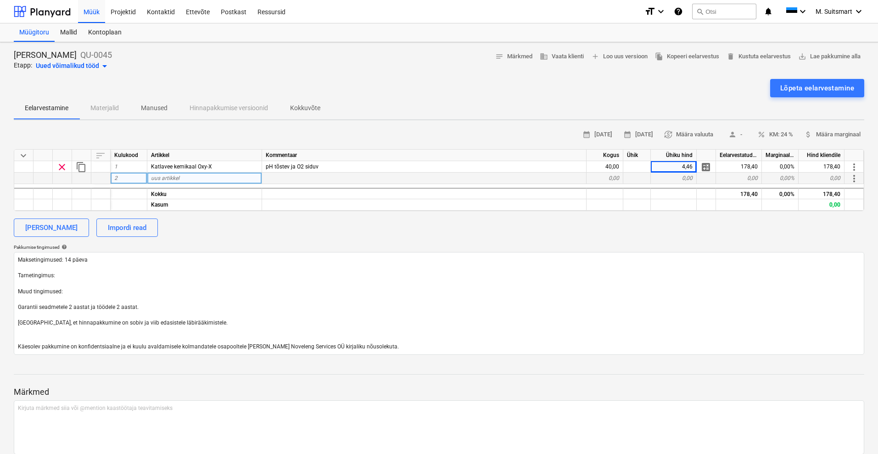
click at [201, 174] on div "uus artikkel" at bounding box center [204, 178] width 115 height 11
type input "Transport"
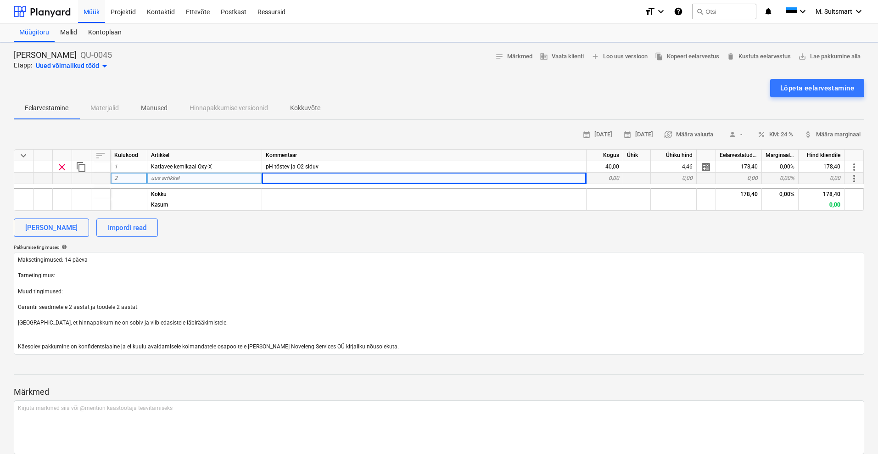
type textarea "x"
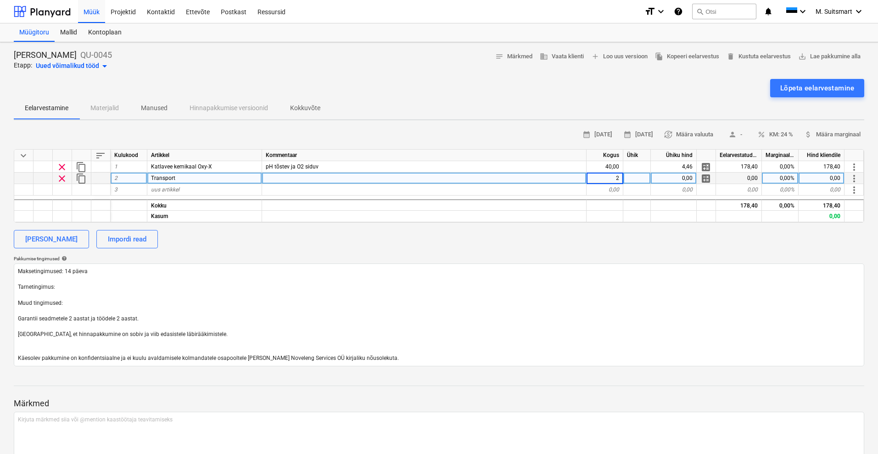
type input "20"
type textarea "x"
click at [612, 177] on div "20,00" at bounding box center [604, 178] width 37 height 11
type input "10"
type textarea "x"
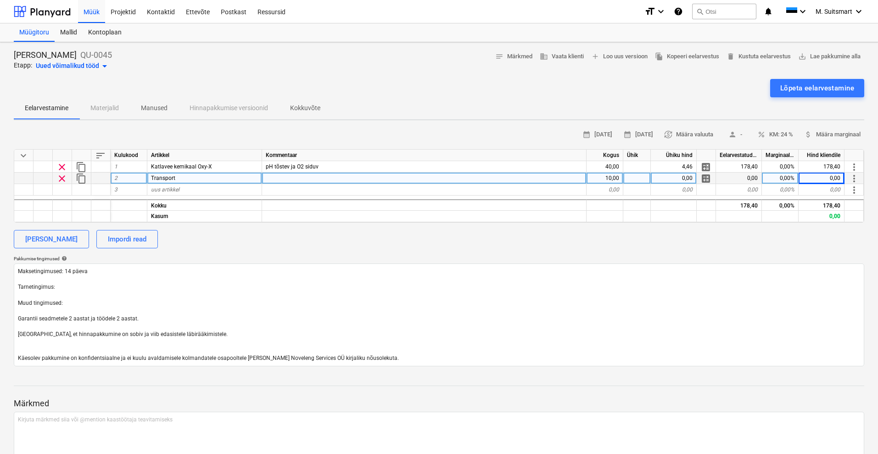
click at [612, 177] on div "10,00" at bounding box center [604, 178] width 37 height 11
type input "1"
type textarea "x"
type input "20"
type textarea "x"
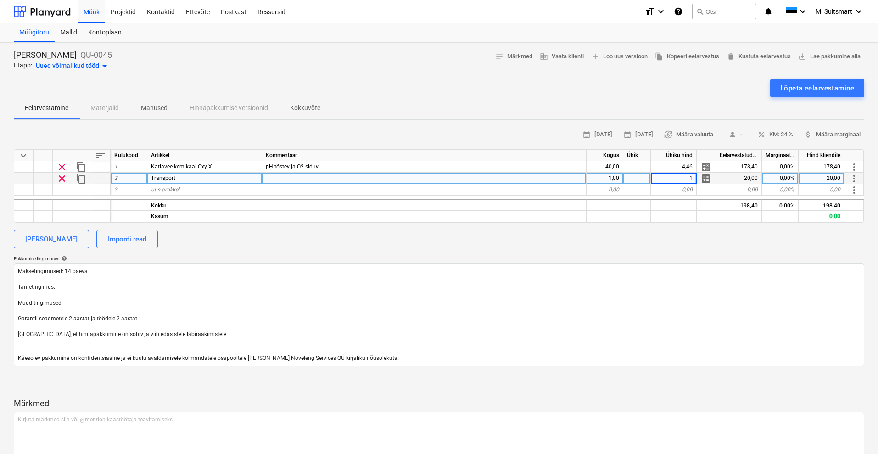
type input "10"
type textarea "x"
type input "20"
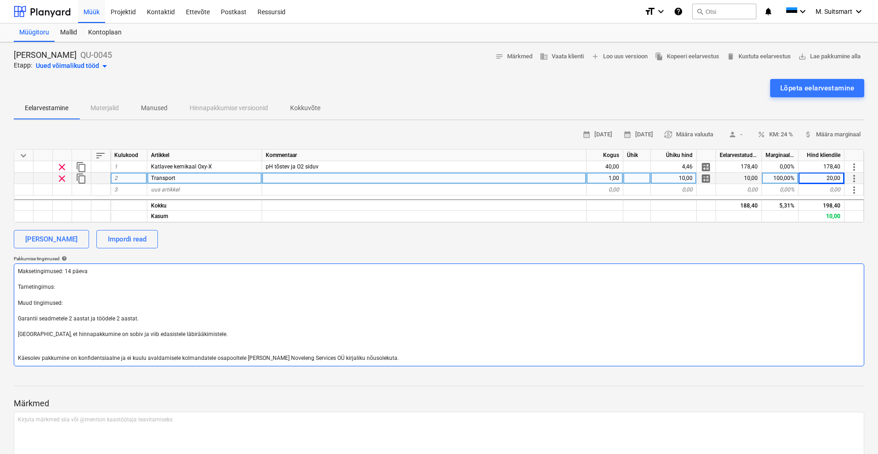
click at [68, 271] on textarea "Maksetingimused: 14 päeva Tarnetingimus: Muud tingimused: Garantii seadmetele 2…" at bounding box center [439, 314] width 850 height 103
type textarea "x"
type textarea "Maksetingimused: 4 päeva Tarnetingimus: Muud tingimused: Garantii seadmetele 2 …"
type textarea "x"
type textarea "Maksetingimused: päeva Tarnetingimus: Muud tingimused: Garantii seadmetele 2 aa…"
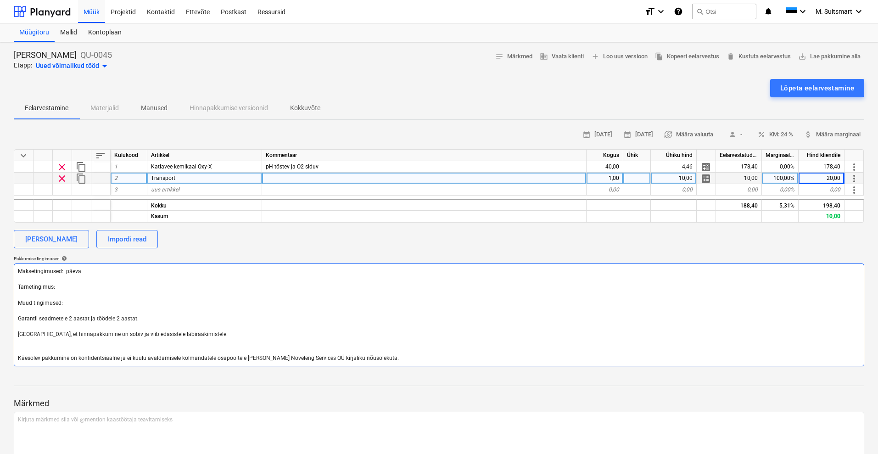
type textarea "x"
type textarea "Maksetingimused: 2 päeva Tarnetingimus: Muud tingimused: Garantii seadmetele 2 …"
type textarea "x"
type textarea "Maksetingimused: 21 päeva Tarnetingimus: Muud tingimused: Garantii seadmetele 2…"
type textarea "x"
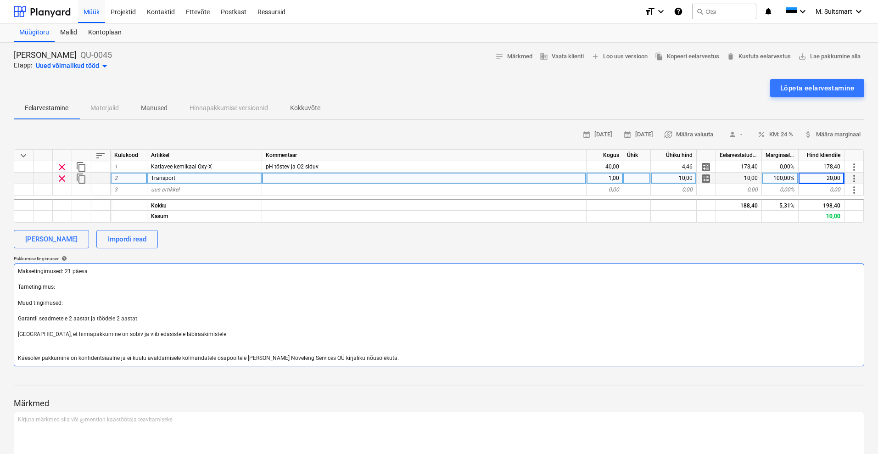
type textarea "Maksetingimused: 21 päeva Tarnetingimus: Muud tingimused: Garantii seadmetele 2…"
type textarea "x"
type textarea "Maksetingimused: 21 päeva Tarnetingimus: D Muud tingimused: Garantii seadmetele…"
type textarea "x"
type textarea "Maksetingimused: 21 päeva Tarnetingimus: DA Muud tingimused: Garantii seadmetel…"
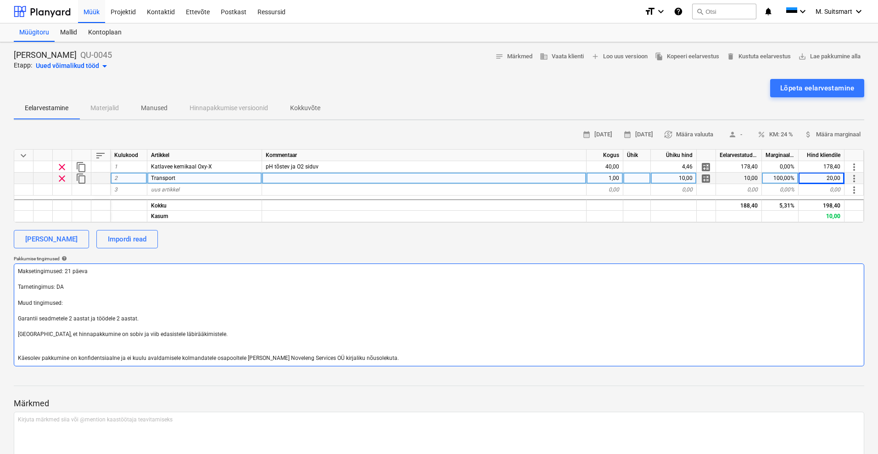
type textarea "x"
type textarea "Maksetingimused: 21 päeva Tarnetingimus: DAP Muud tingimused: Garantii seadmete…"
drag, startPoint x: 146, startPoint y: 318, endPoint x: 14, endPoint y: 303, distance: 133.1
click at [14, 303] on textarea "Maksetingimused: 21 päeva Tarnetingimus: DAP, [GEOGRAPHIC_DATA] Muud tingimused…" at bounding box center [439, 314] width 850 height 103
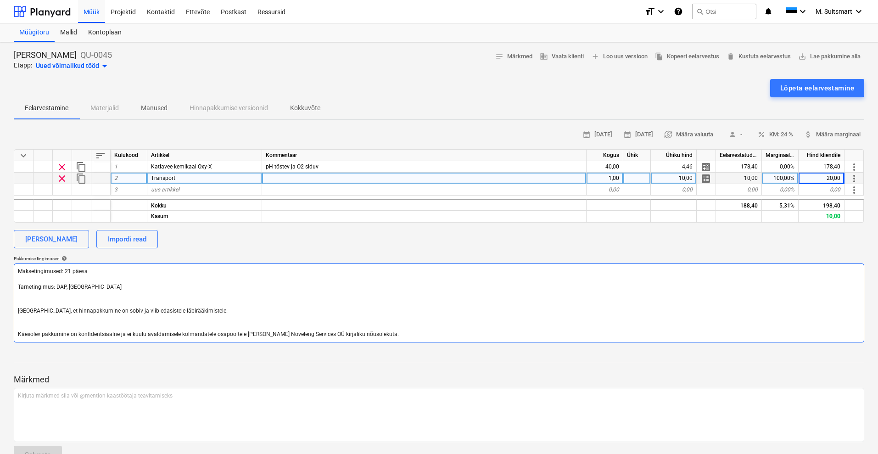
click at [99, 284] on textarea "Maksetingimused: 21 päeva Tarnetingimus: DAP, [GEOGRAPHIC_DATA] [GEOGRAPHIC_DAT…" at bounding box center [439, 302] width 850 height 79
click at [84, 286] on textarea "Maksetingimused: 21 päeva Tarnetingimus: DAP, [GEOGRAPHIC_DATA]. Tarne kuni 3 t…" at bounding box center [439, 302] width 850 height 79
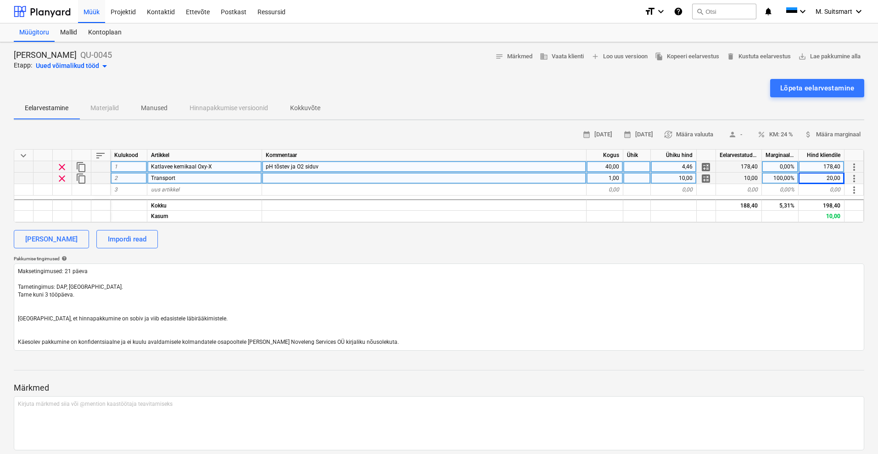
click at [781, 165] on div "0,00%" at bounding box center [780, 166] width 37 height 11
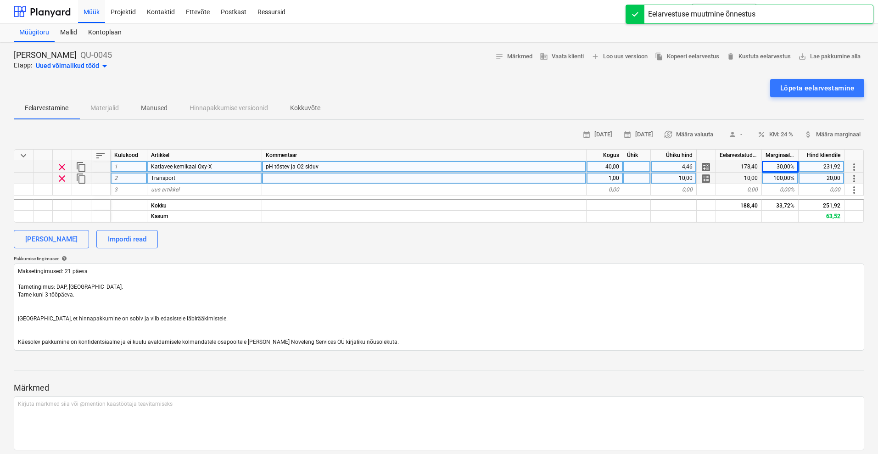
click at [790, 245] on div "[PERSON_NAME] Impordi read" at bounding box center [439, 239] width 850 height 18
click at [538, 114] on div "Eelarvestamine Materjalid Manused Hinnapakkumise versioonid Kokkuvõte" at bounding box center [439, 108] width 850 height 22
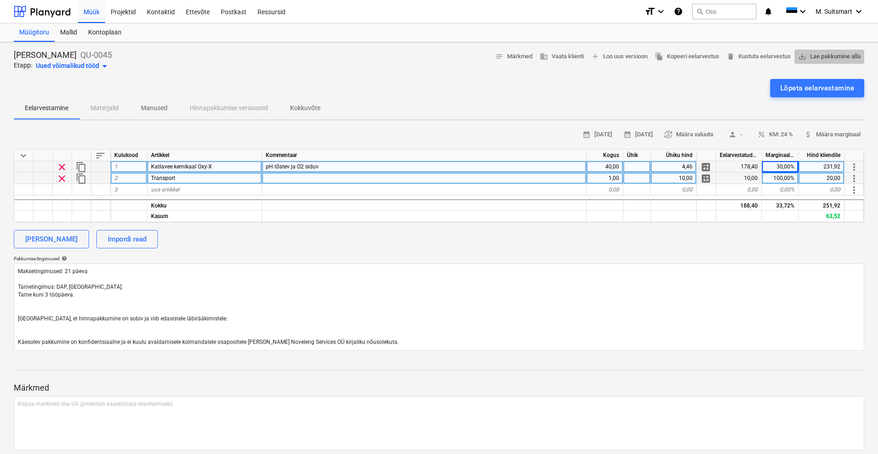
click at [816, 57] on span "save_alt Lae pakkumine alla" at bounding box center [829, 56] width 62 height 11
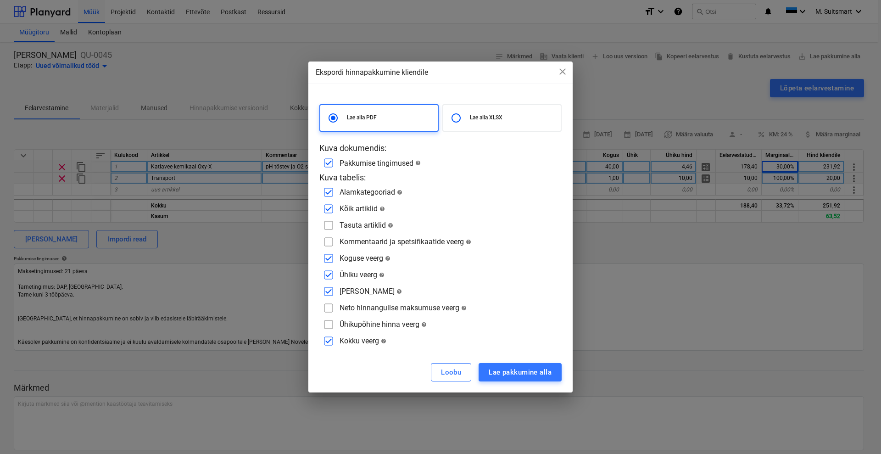
click at [328, 240] on input "checkbox" at bounding box center [328, 241] width 15 height 15
click at [490, 368] on div "Lae pakkumine alla" at bounding box center [520, 372] width 63 height 12
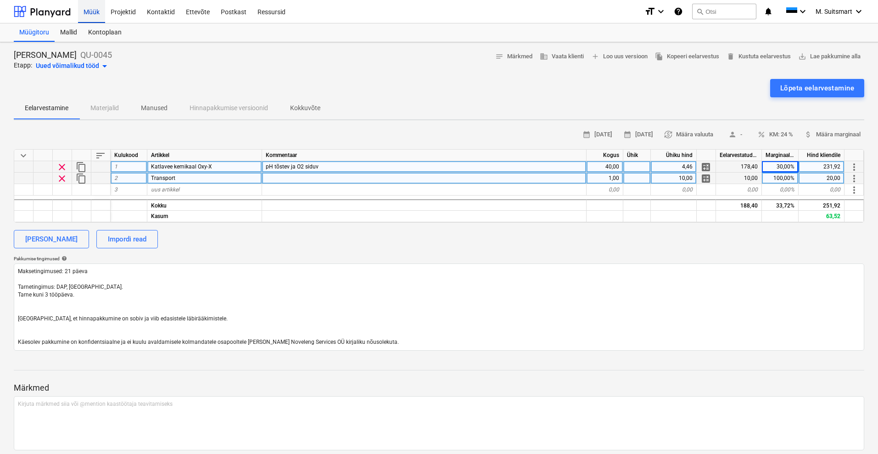
click at [91, 14] on div "Müük" at bounding box center [91, 11] width 27 height 23
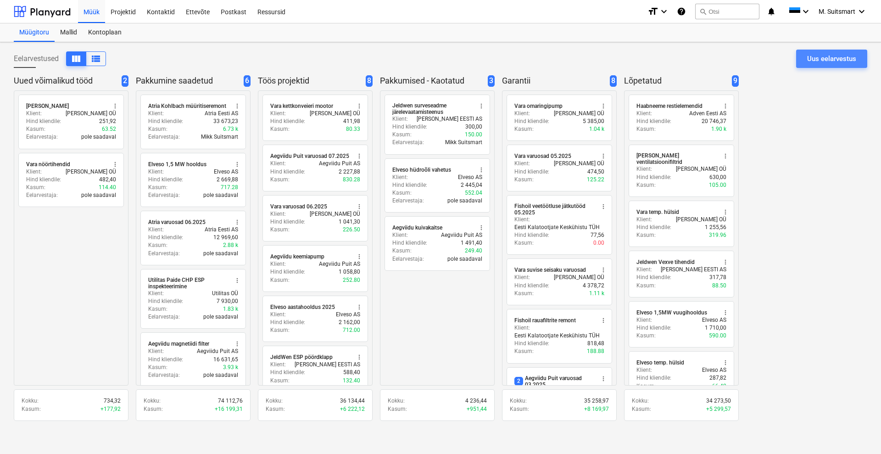
click at [824, 60] on div "Uus eelarvestus" at bounding box center [831, 59] width 49 height 12
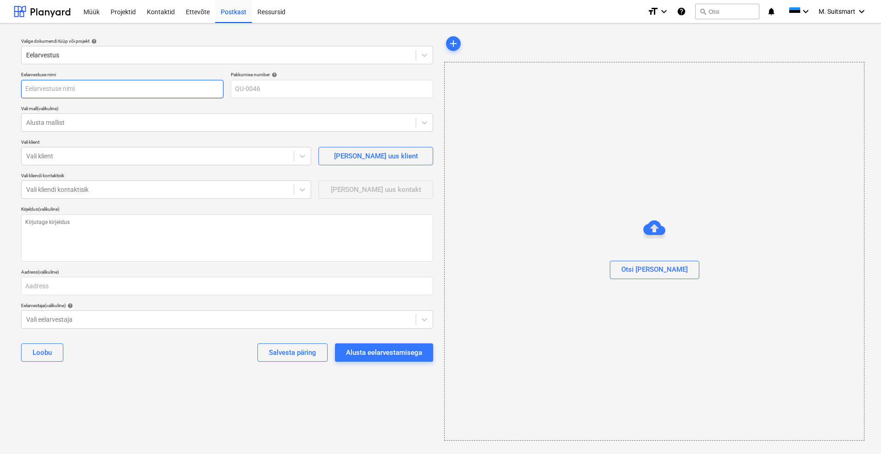
click at [63, 85] on input "text" at bounding box center [122, 89] width 202 height 18
click at [53, 121] on div at bounding box center [218, 122] width 385 height 9
click at [55, 160] on div at bounding box center [157, 155] width 263 height 9
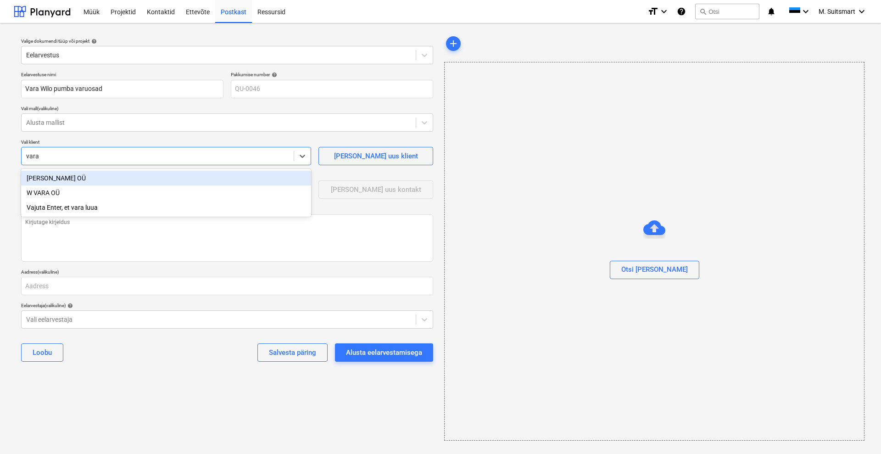
click at [67, 179] on div "[PERSON_NAME] OÜ" at bounding box center [166, 178] width 290 height 15
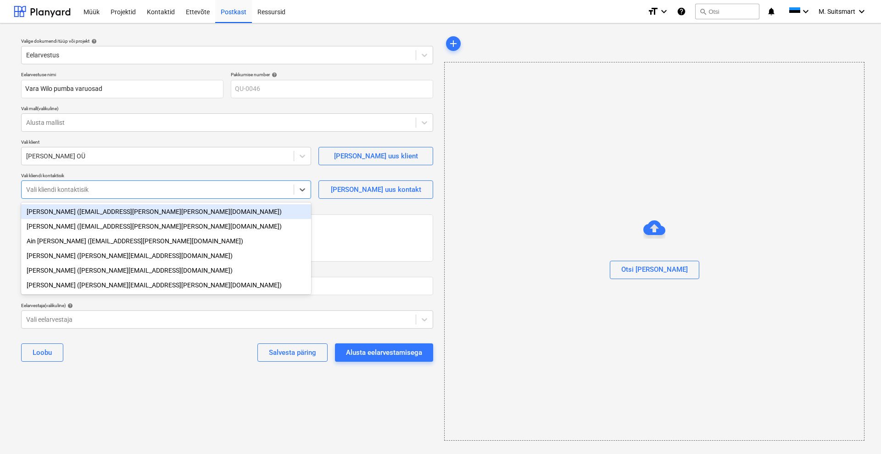
click at [50, 192] on div at bounding box center [157, 189] width 263 height 9
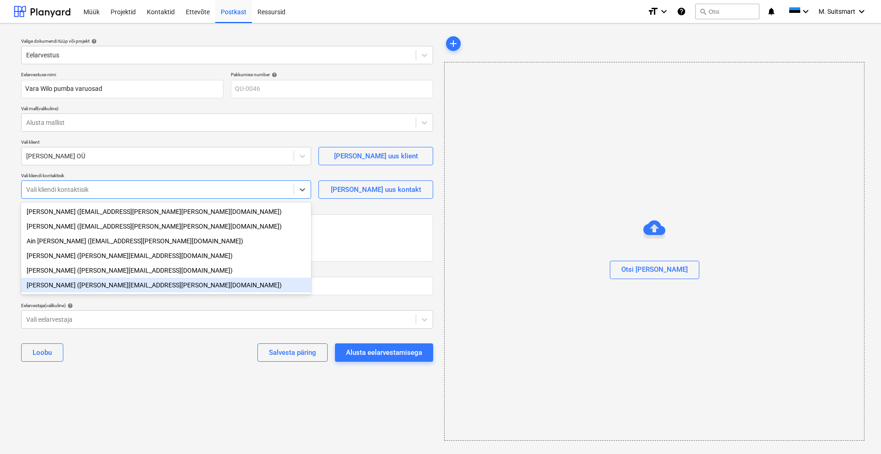
click at [56, 284] on div "[PERSON_NAME] ([PERSON_NAME][EMAIL_ADDRESS][PERSON_NAME][DOMAIN_NAME])" at bounding box center [166, 285] width 290 height 15
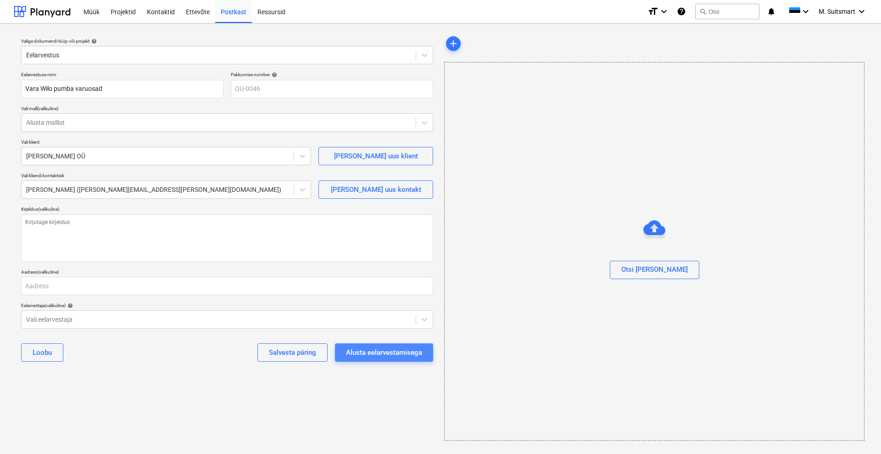
click at [380, 354] on div "Alusta eelarvestamisega" at bounding box center [384, 352] width 76 height 12
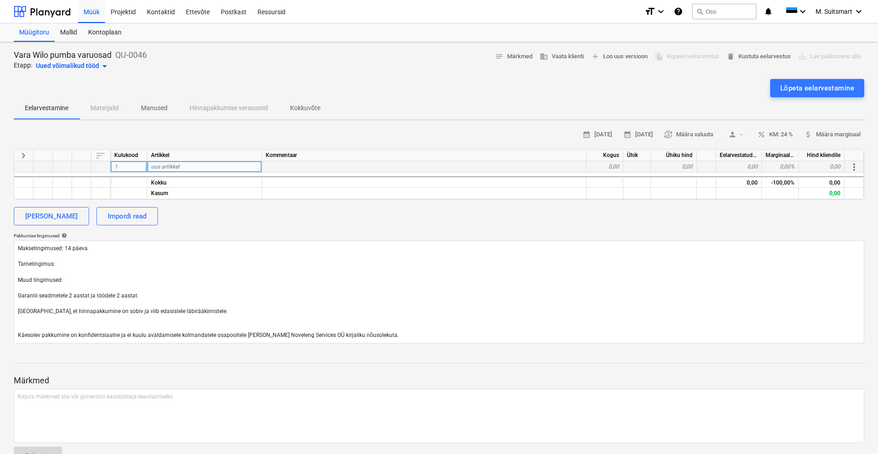
click at [182, 165] on div "uus artikkel" at bounding box center [204, 166] width 115 height 11
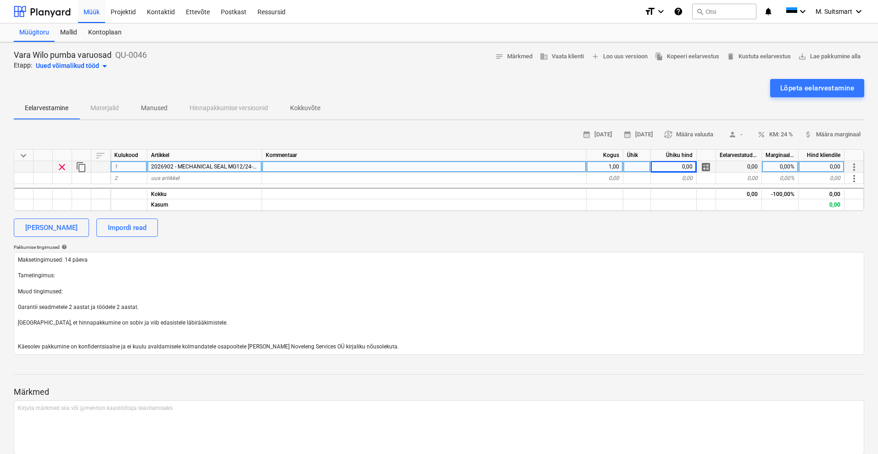
click at [678, 163] on div "0,00" at bounding box center [674, 166] width 46 height 11
click at [651, 235] on div "[PERSON_NAME] Impordi read" at bounding box center [439, 227] width 850 height 18
click at [206, 171] on div "2026902 - MECHANICAL SEAL MG12/24-G60 AQ1EGG kit" at bounding box center [204, 166] width 115 height 11
click at [191, 179] on div "uus artikkel" at bounding box center [204, 178] width 115 height 11
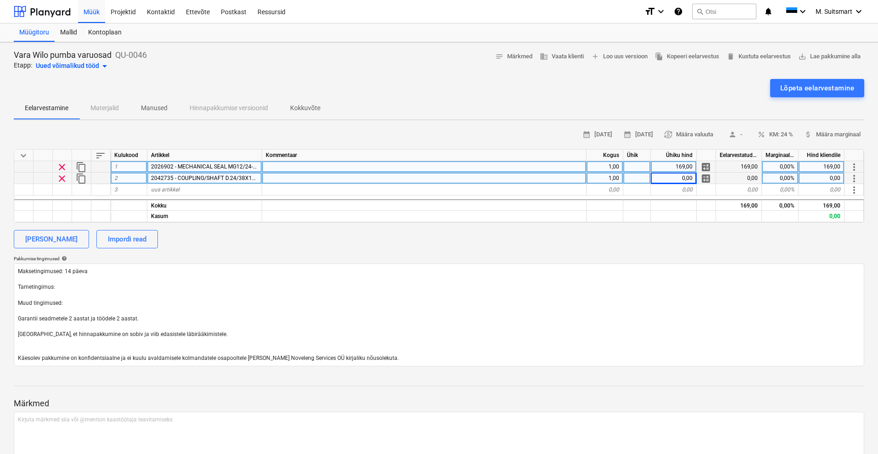
click at [673, 173] on div "0,00" at bounding box center [674, 178] width 46 height 11
click at [220, 187] on div "uus artikkel" at bounding box center [204, 189] width 115 height 11
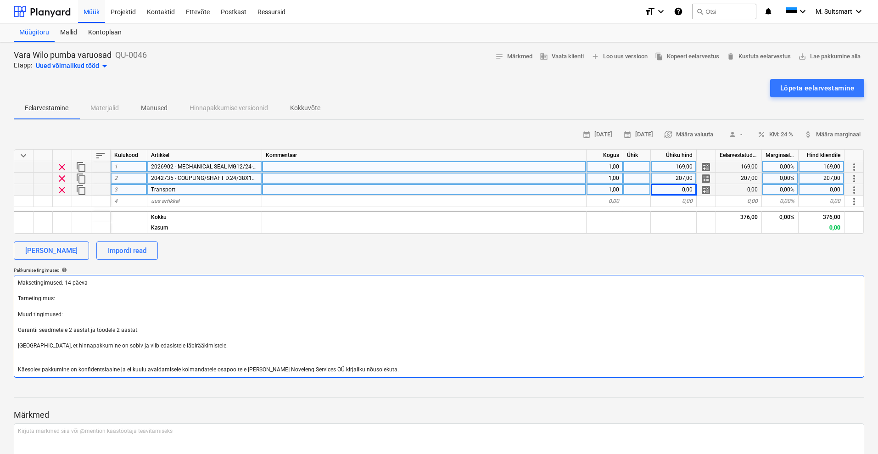
click at [68, 296] on textarea "Maksetingimused: 14 päeva Tarnetingimus: Muud tingimused: Garantii seadmetele 2…" at bounding box center [439, 326] width 850 height 103
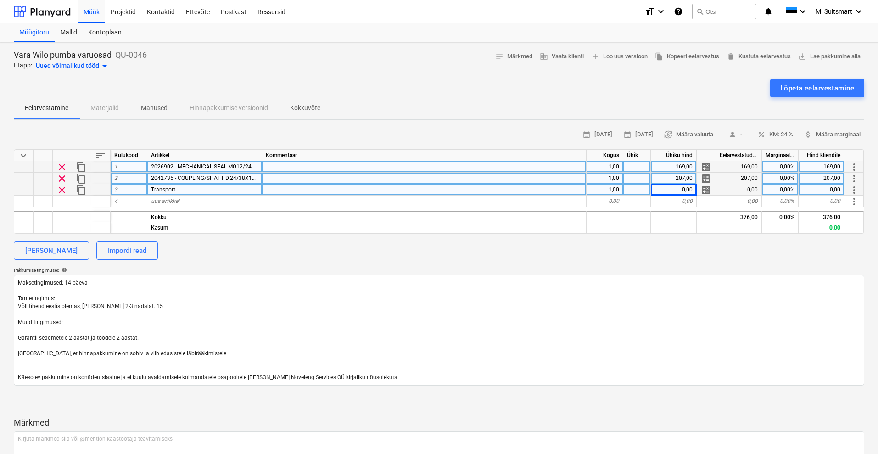
click at [670, 186] on div "0,00" at bounding box center [674, 189] width 46 height 11
click at [63, 187] on span "clear" at bounding box center [61, 189] width 11 height 11
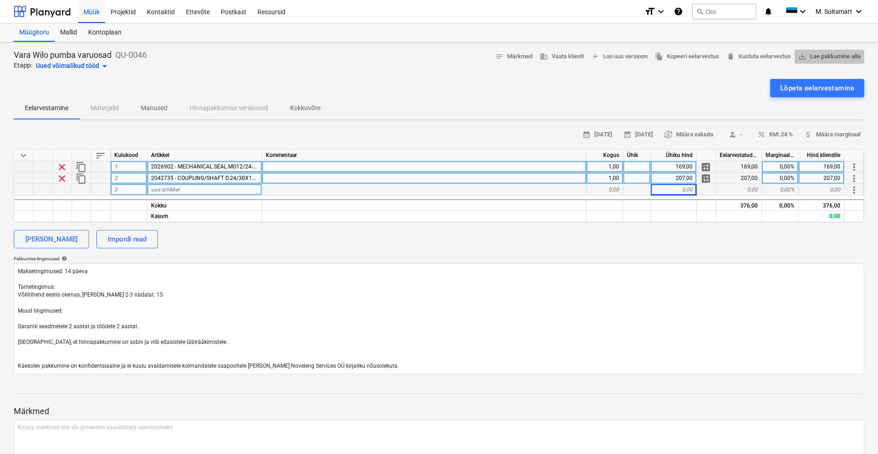
click at [833, 57] on span "save_alt Lae pakkumine alla" at bounding box center [829, 56] width 62 height 11
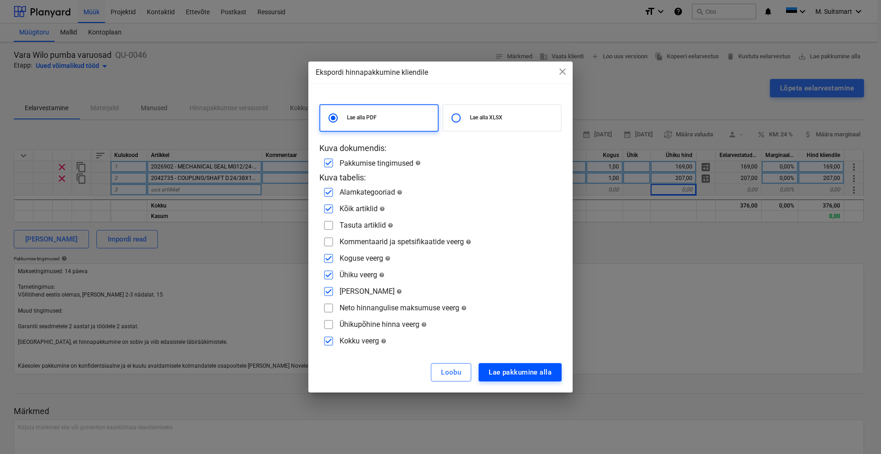
click at [513, 373] on div "Lae pakkumine alla" at bounding box center [520, 372] width 63 height 12
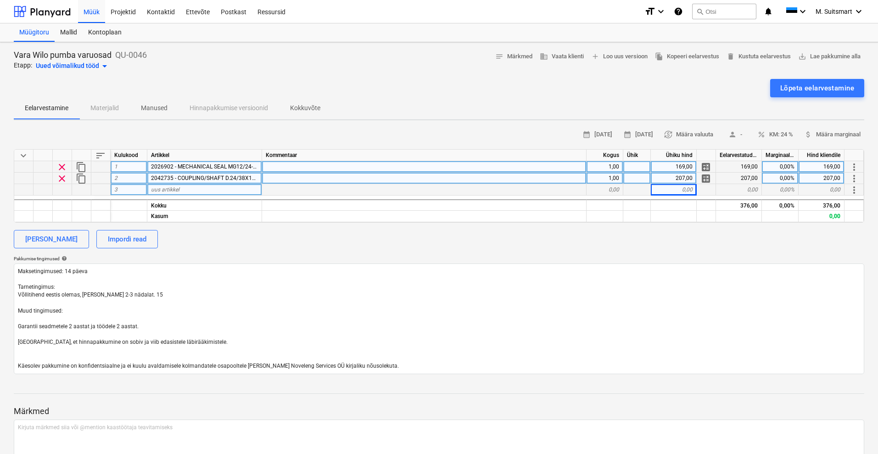
click at [448, 60] on div "Vara Wilo pumba varuosad QU-0046 Etapp: Uued võimalikud tööd arrow_drop_down no…" at bounding box center [439, 61] width 850 height 22
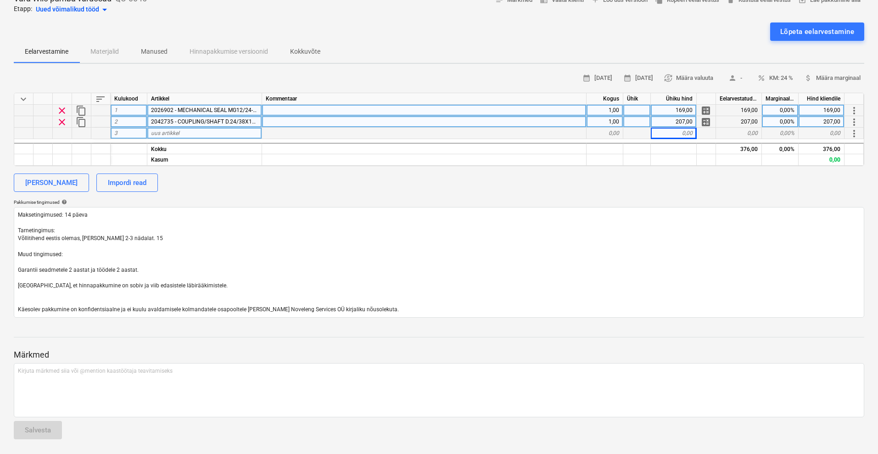
scroll to position [0, 0]
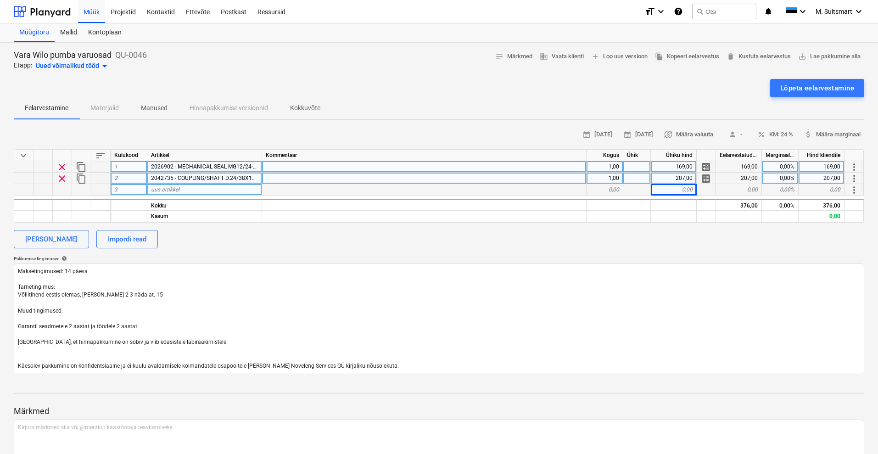
click at [777, 167] on div "0,00%" at bounding box center [780, 166] width 37 height 11
click at [782, 176] on div "0,00%" at bounding box center [780, 178] width 37 height 11
click at [750, 248] on div "calendar_month [DATE] calendar_month [DATE] currency_exchange Määra valuuta per…" at bounding box center [439, 251] width 850 height 246
click at [636, 231] on div "[PERSON_NAME] Impordi read" at bounding box center [439, 239] width 850 height 18
click at [68, 269] on textarea "Maksetingimused: 14 päeva Tarnetingimus: Võllitihend eestis olemas, [PERSON_NAM…" at bounding box center [439, 318] width 850 height 111
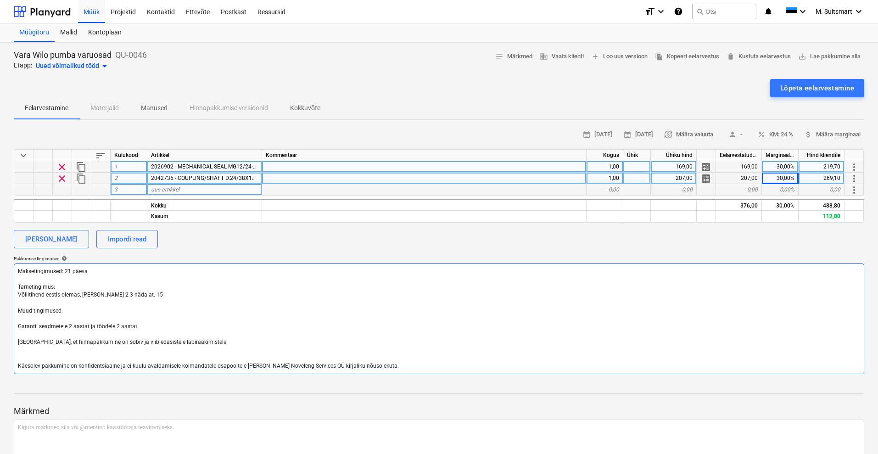
click at [164, 293] on textarea "Maksetingimused: 21 päeva Tarnetingimus: Võllitihend eestis olemas, [PERSON_NAM…" at bounding box center [439, 318] width 850 height 111
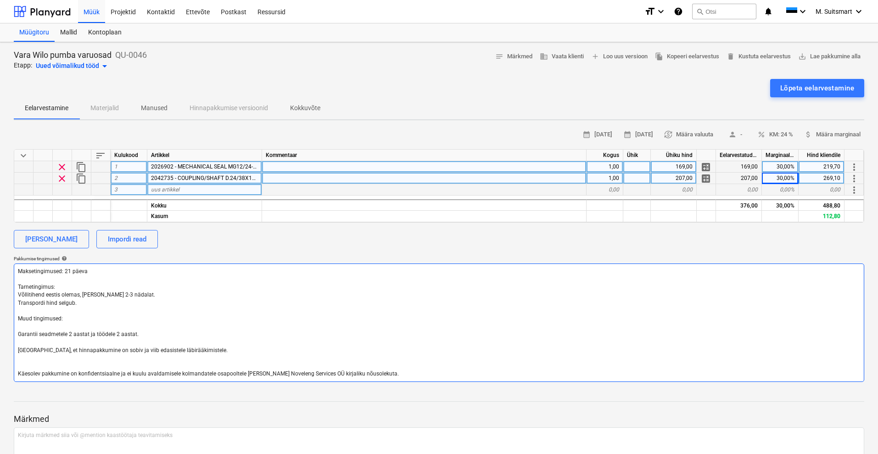
drag, startPoint x: 149, startPoint y: 334, endPoint x: 10, endPoint y: 321, distance: 139.6
click at [10, 321] on div "Vara Wilo pumba varuosad QU-0046 Etapp: Uued võimalikud tööd arrow_drop_down no…" at bounding box center [439, 280] width 878 height 476
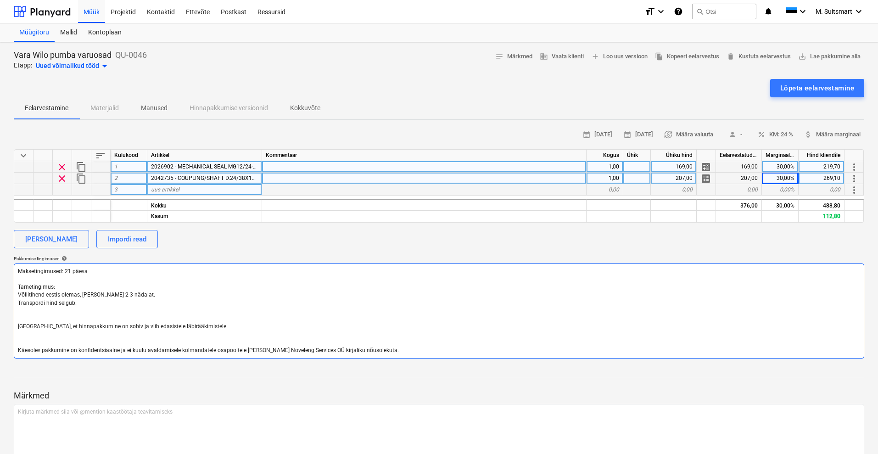
click at [78, 301] on textarea "Maksetingimused: 21 päeva Tarnetingimus: Võllitihend eestis olemas, [PERSON_NAM…" at bounding box center [439, 310] width 850 height 95
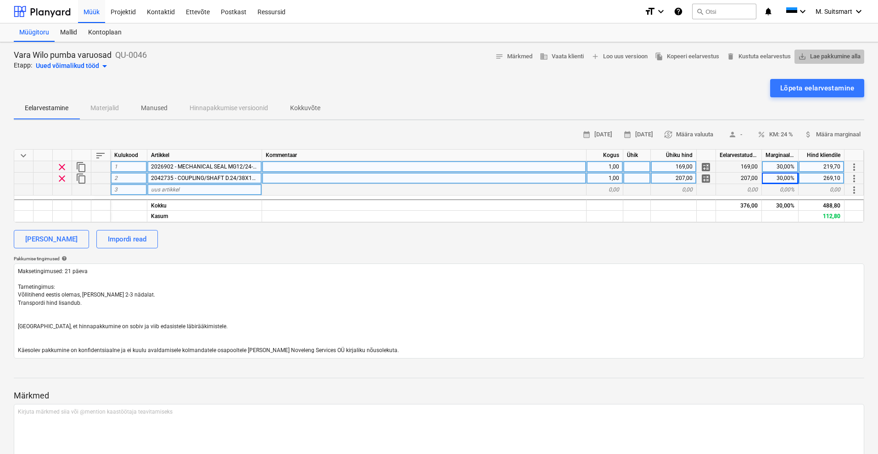
click at [817, 52] on span "save_alt Lae pakkumine alla" at bounding box center [829, 56] width 62 height 11
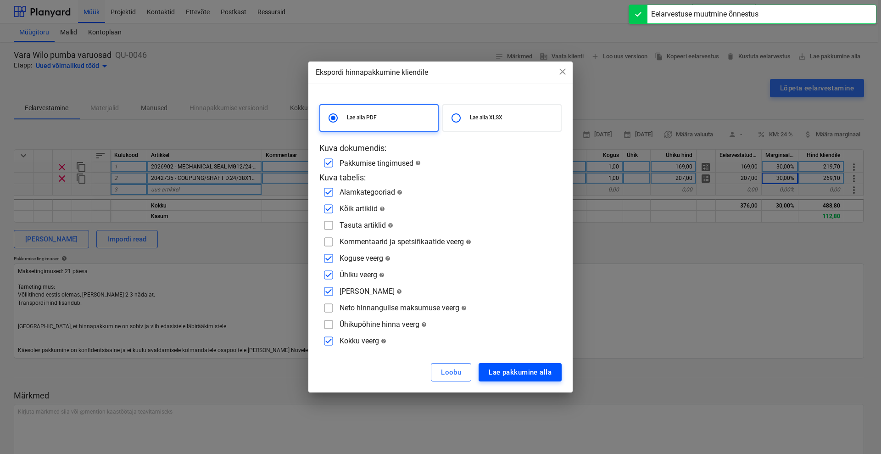
click at [507, 372] on div "Lae pakkumine alla" at bounding box center [520, 372] width 63 height 12
